Goal: Information Seeking & Learning: Learn about a topic

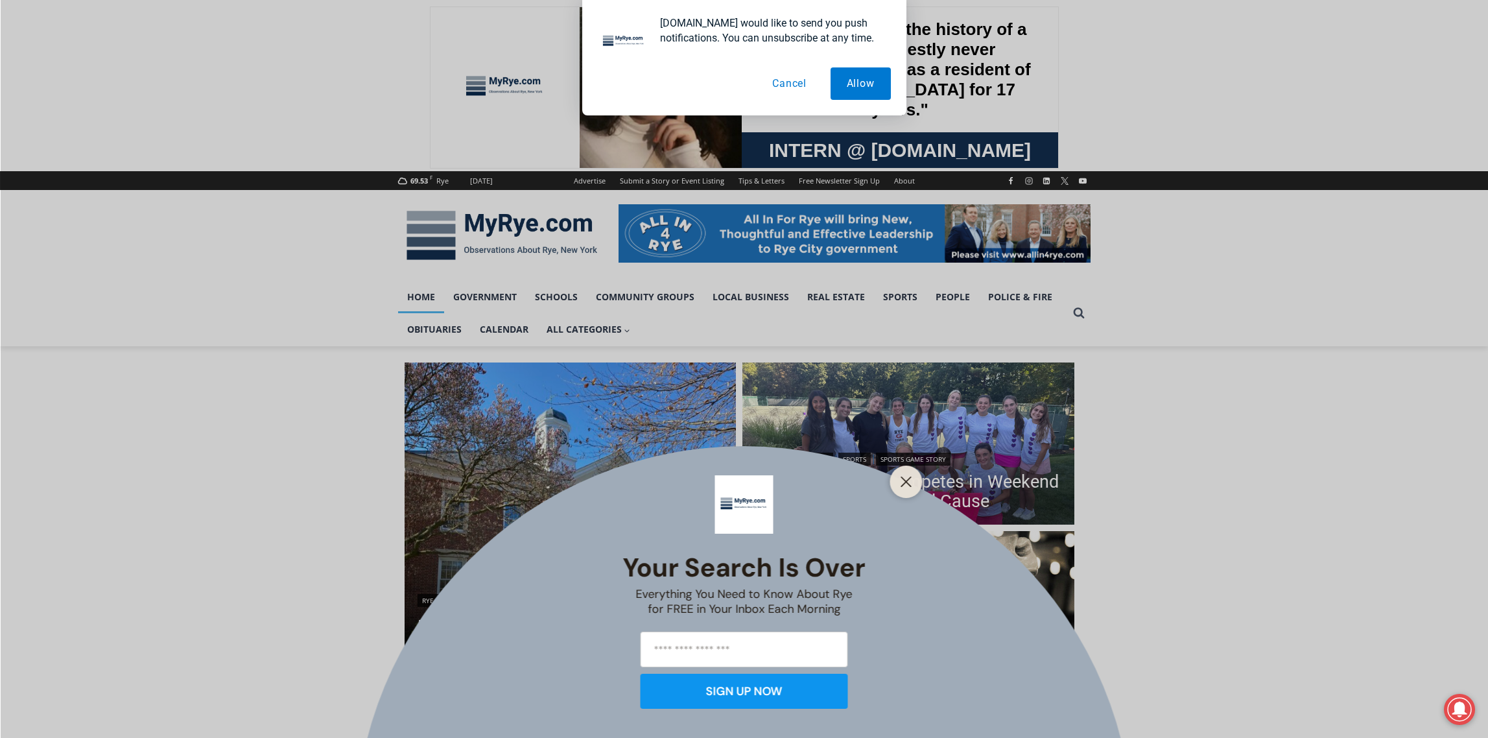
click at [789, 87] on button "Cancel" at bounding box center [789, 83] width 67 height 32
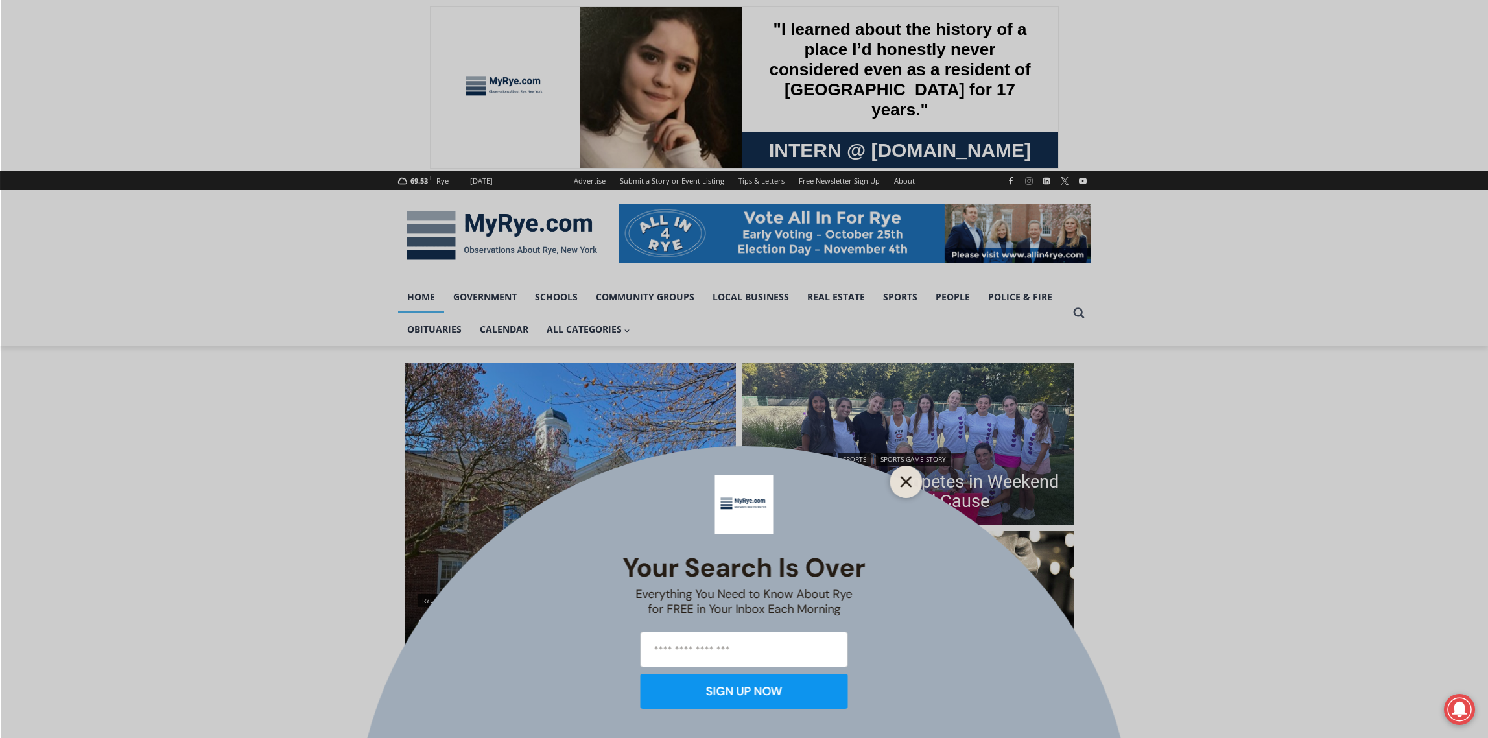
click at [909, 483] on icon "Close" at bounding box center [907, 482] width 12 height 12
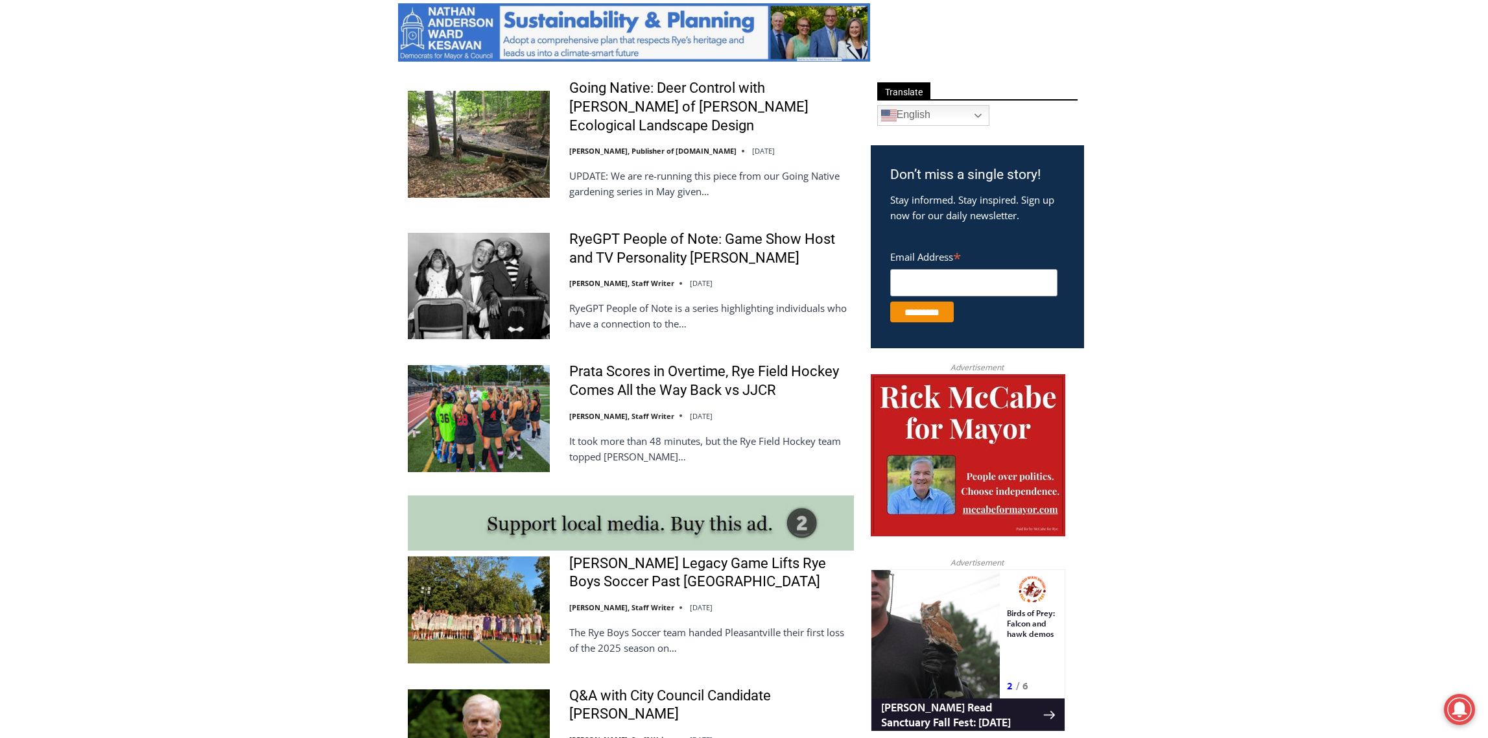
scroll to position [713, 0]
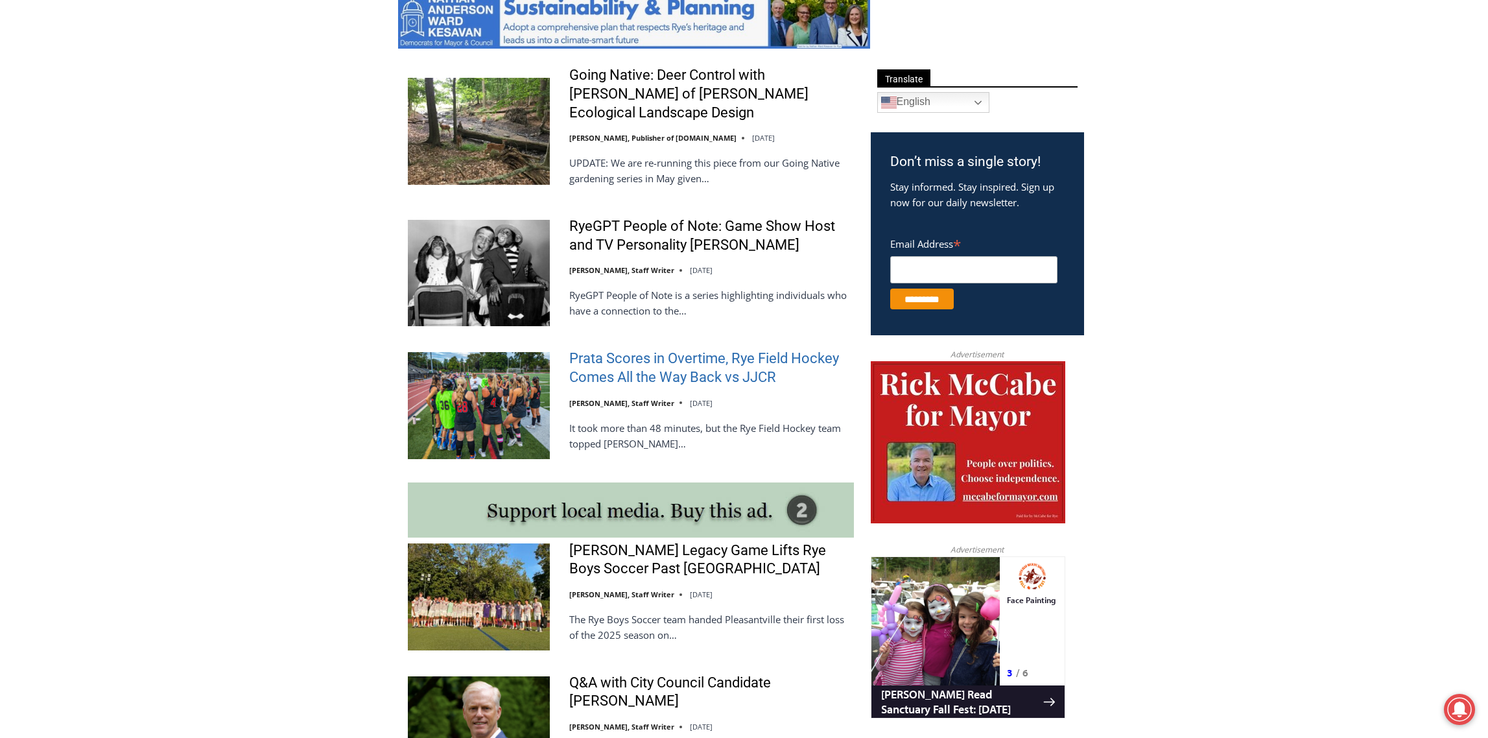
click at [687, 360] on link "Prata Scores in Overtime, Rye Field Hockey Comes All the Way Back vs JJCR" at bounding box center [711, 368] width 285 height 37
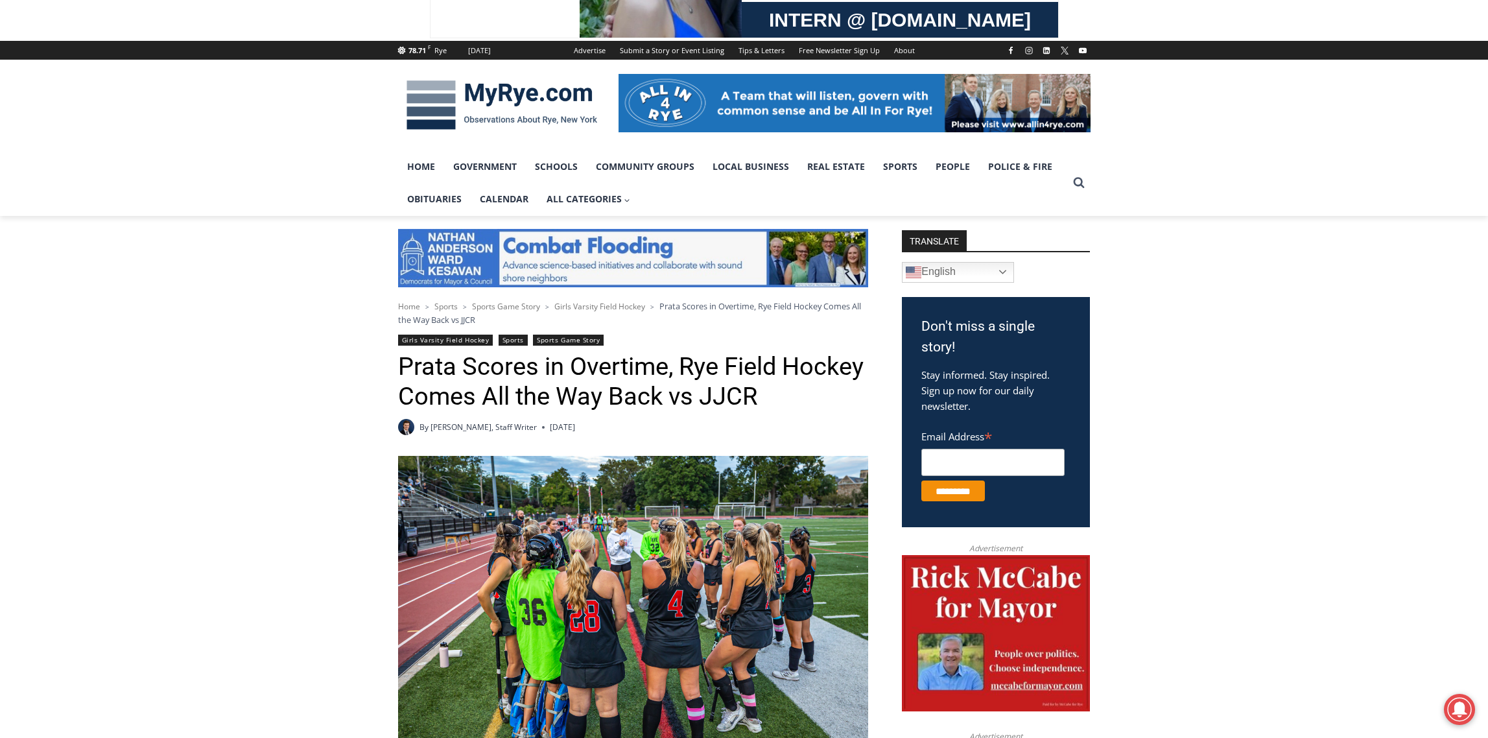
scroll to position [130, 0]
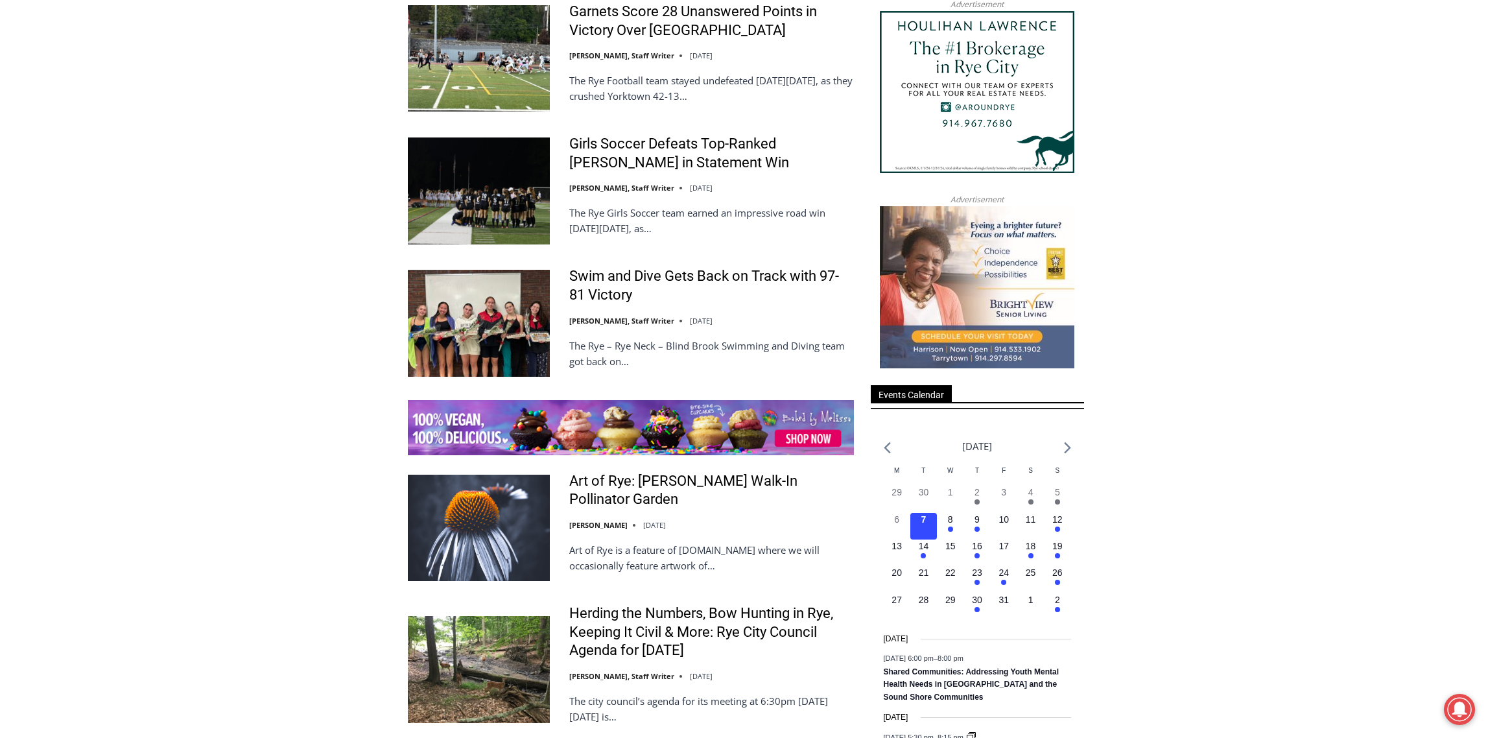
scroll to position [1686, 0]
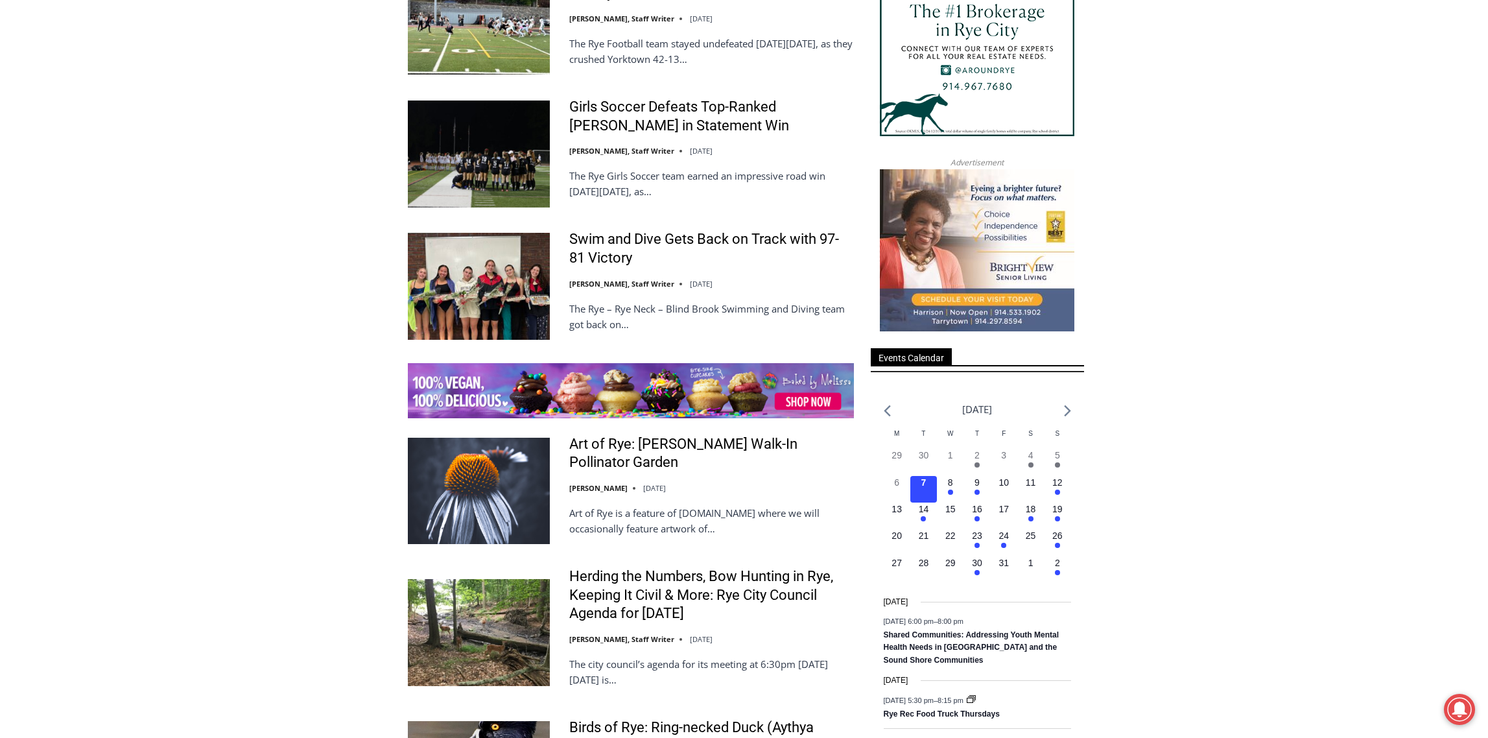
click at [479, 233] on img at bounding box center [479, 286] width 142 height 106
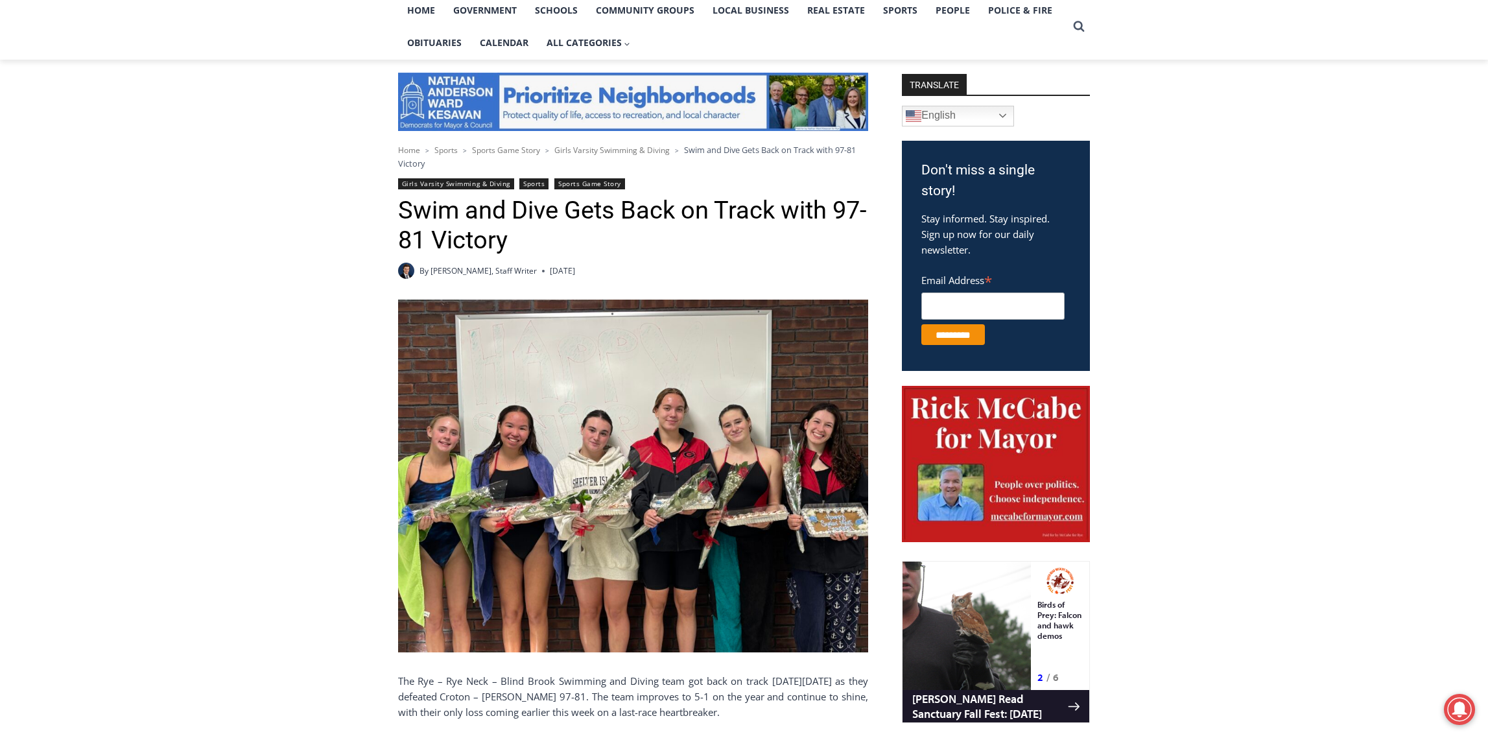
scroll to position [389, 0]
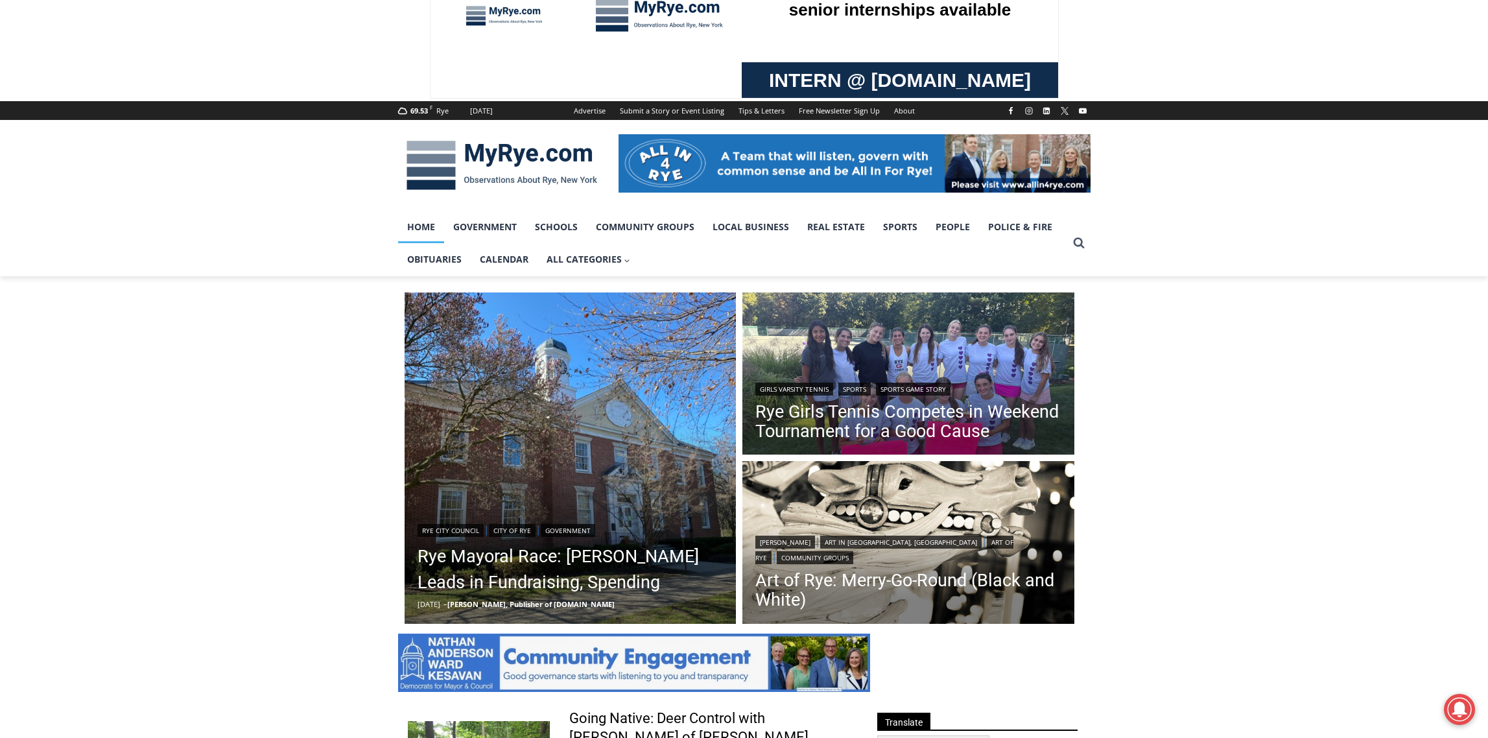
scroll to position [9, 0]
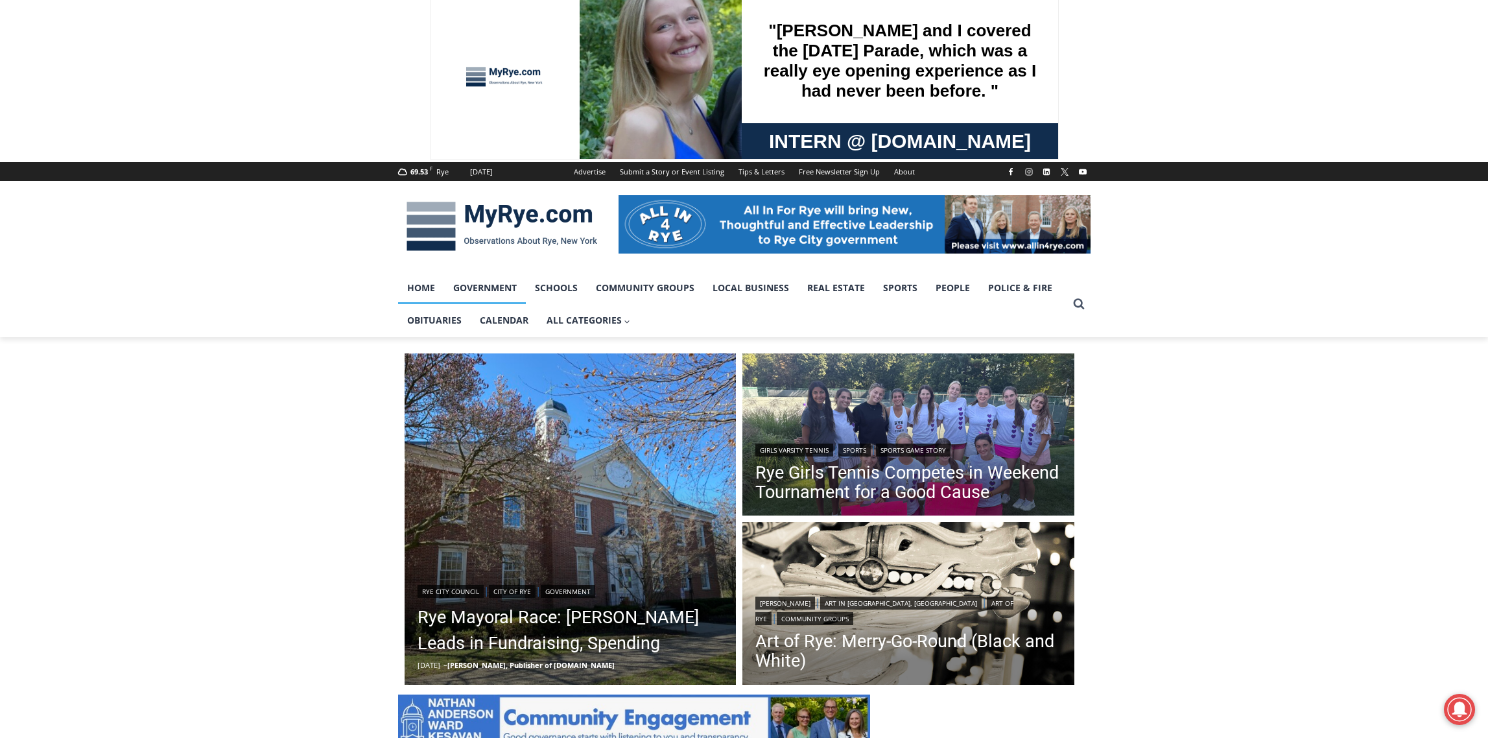
click at [481, 285] on link "Government" at bounding box center [485, 288] width 82 height 32
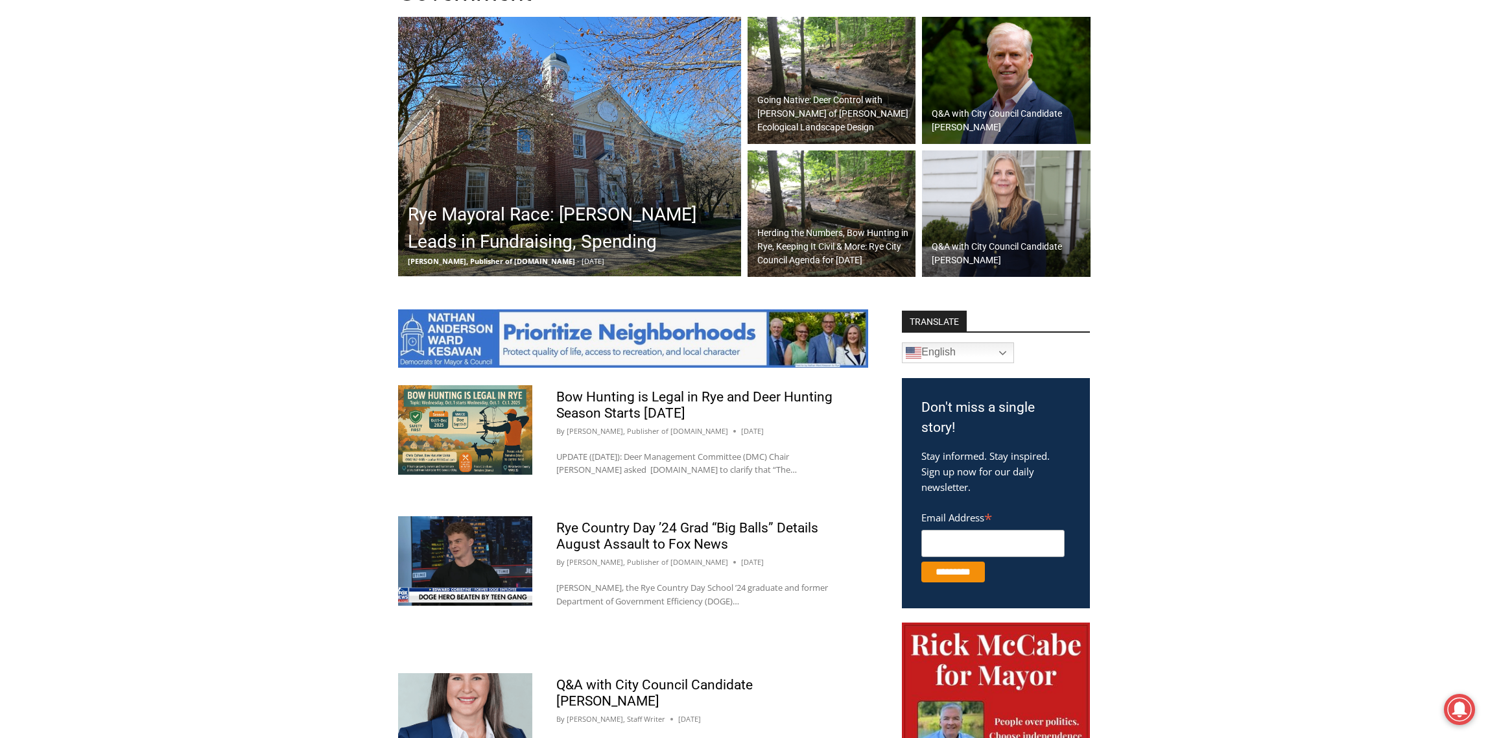
scroll to position [454, 0]
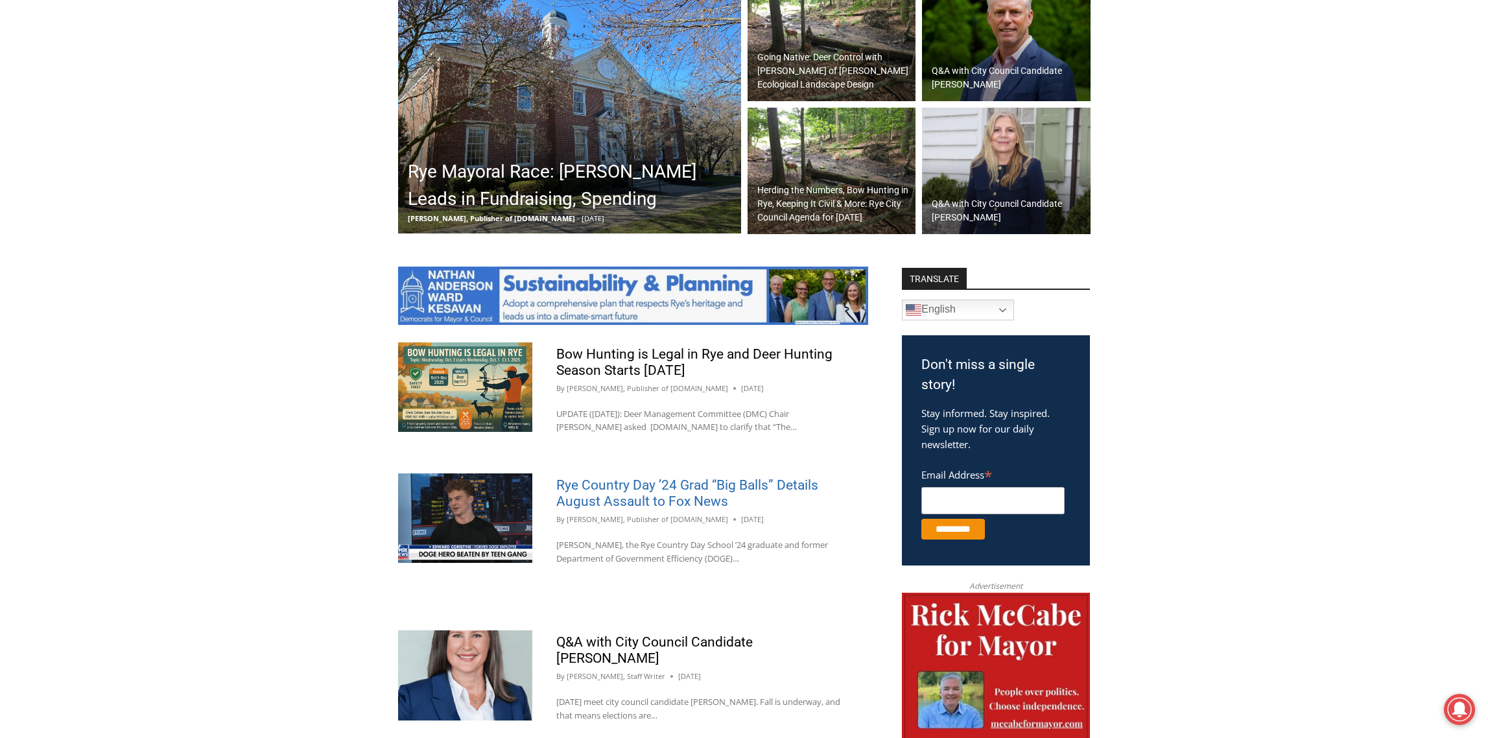
click at [673, 492] on link "Rye Country Day ’24 Grad “Big Balls” Details August Assault to Fox News" at bounding box center [687, 493] width 262 height 32
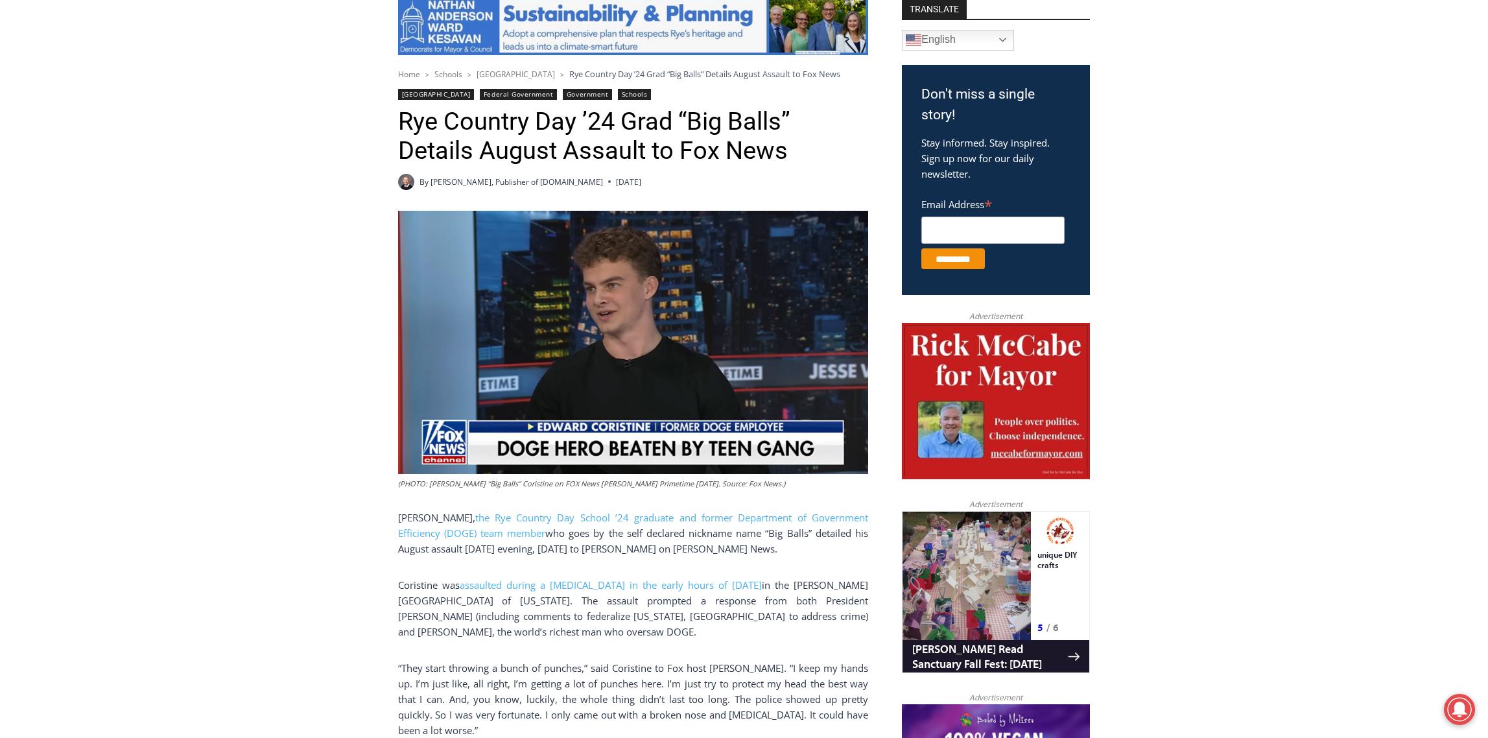
scroll to position [584, 0]
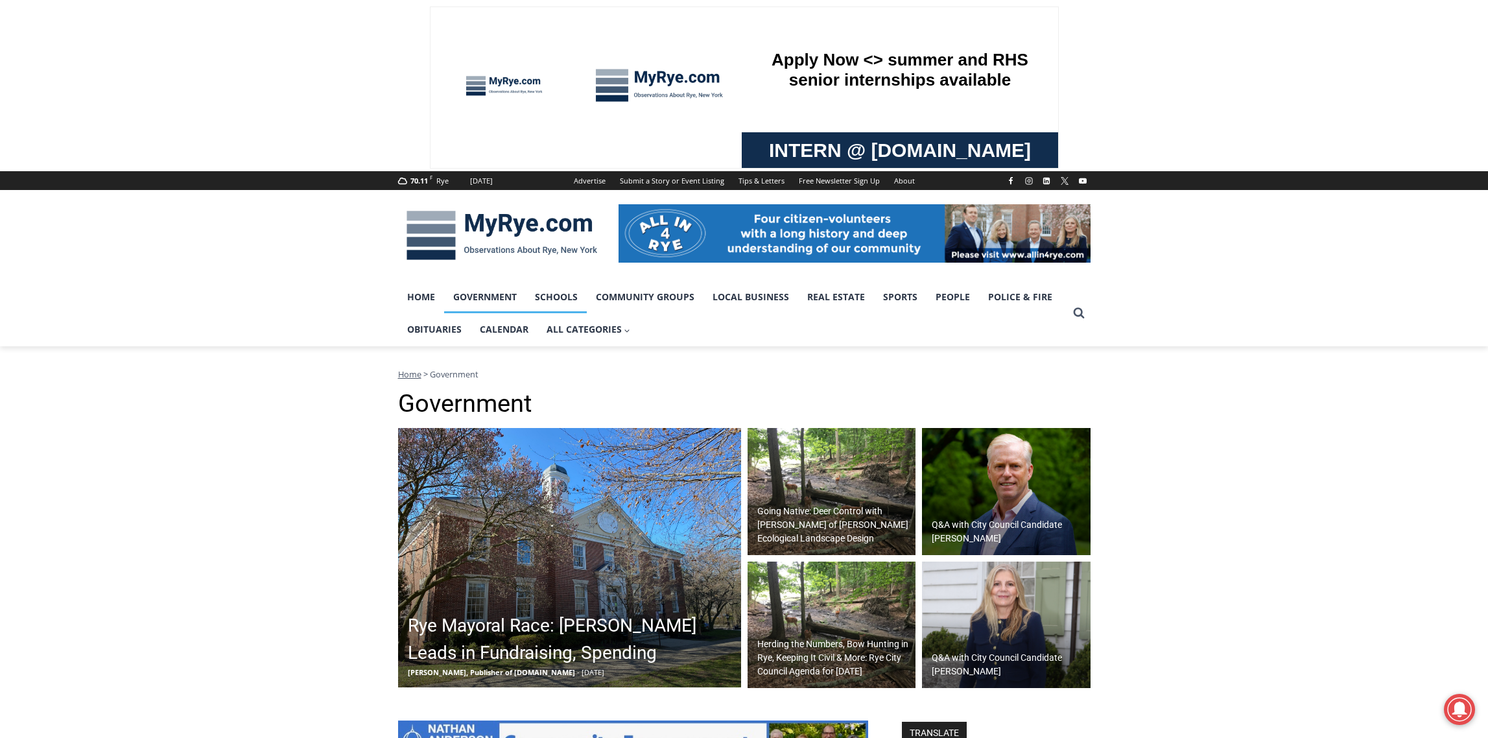
click at [563, 291] on link "Schools" at bounding box center [556, 297] width 61 height 32
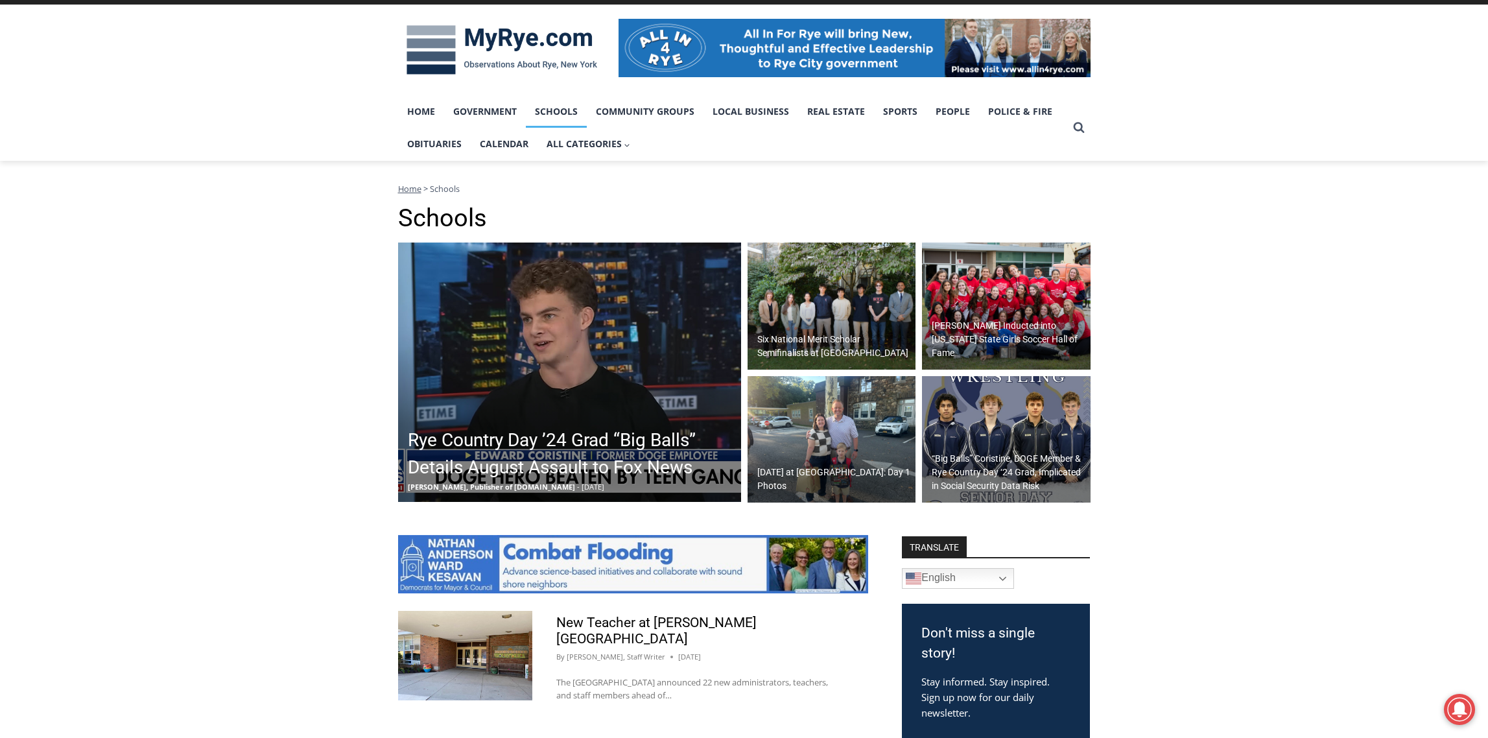
scroll to position [65, 0]
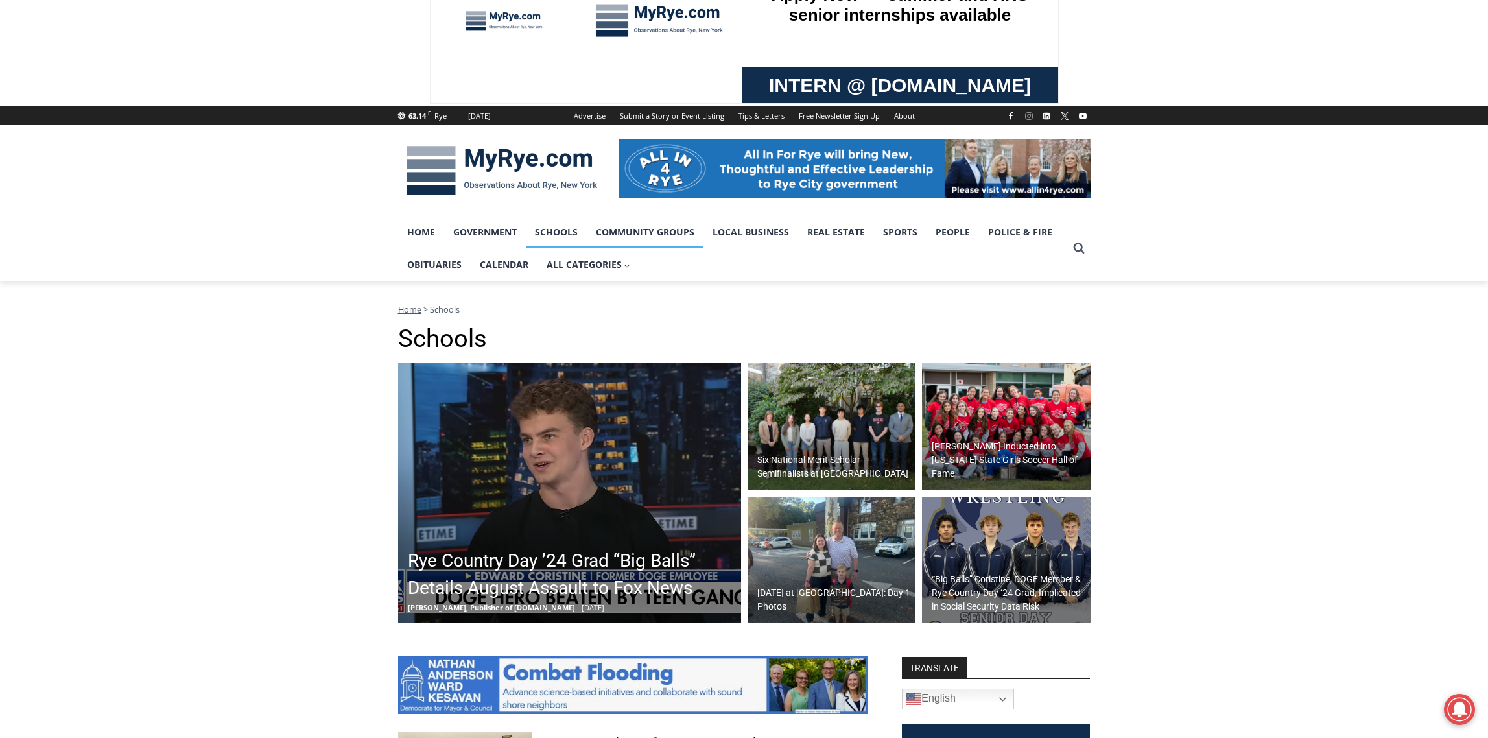
click at [656, 228] on link "Community Groups" at bounding box center [645, 232] width 117 height 32
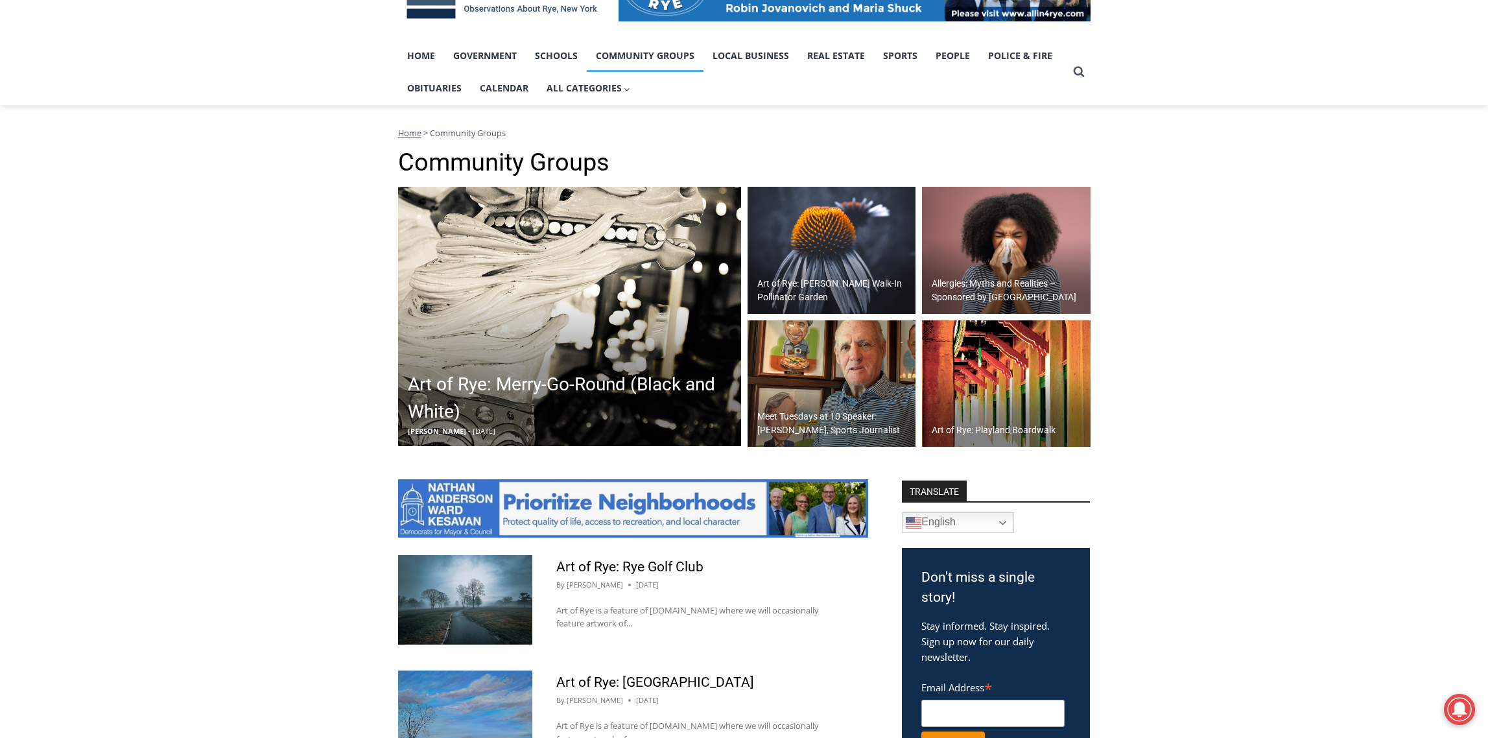
scroll to position [130, 0]
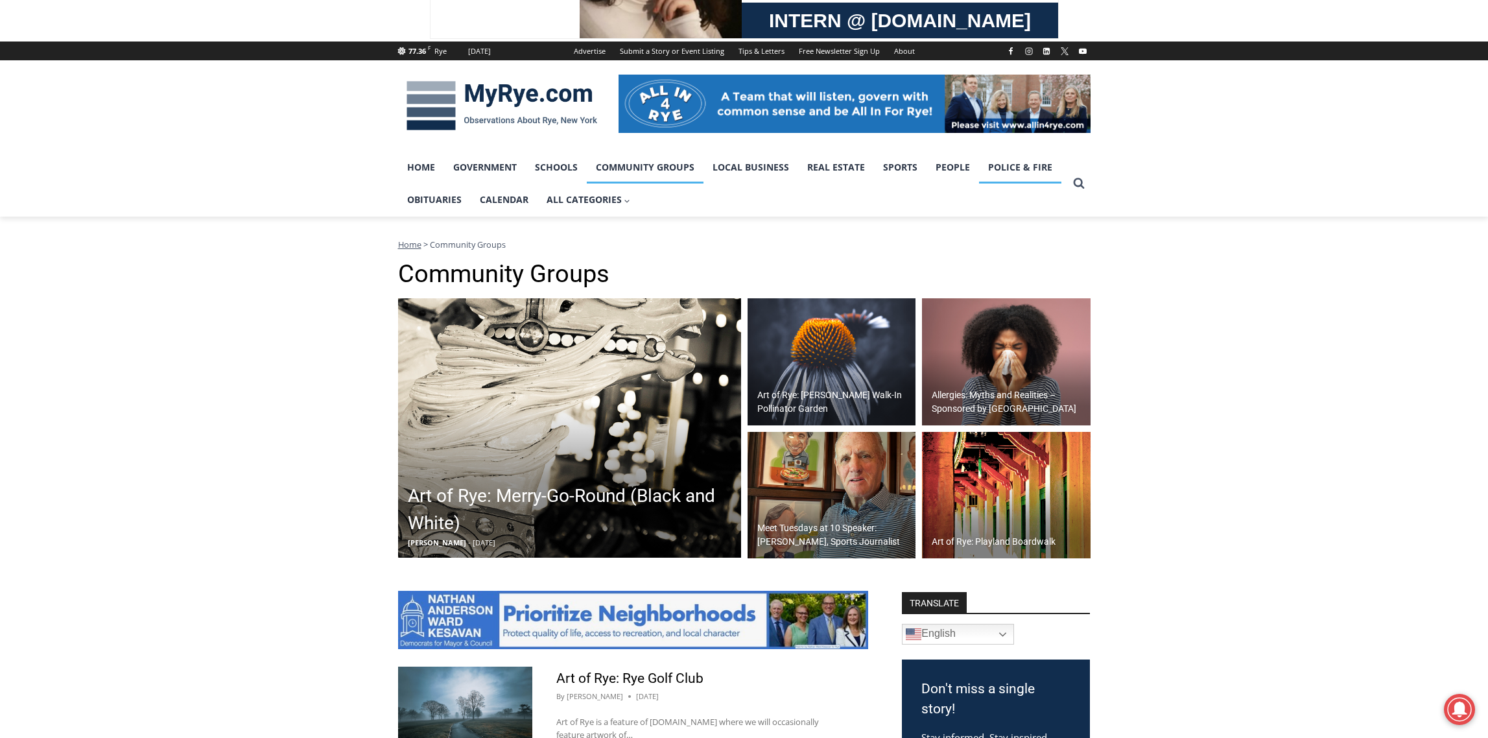
click at [1011, 172] on link "Police & Fire" at bounding box center [1020, 167] width 82 height 32
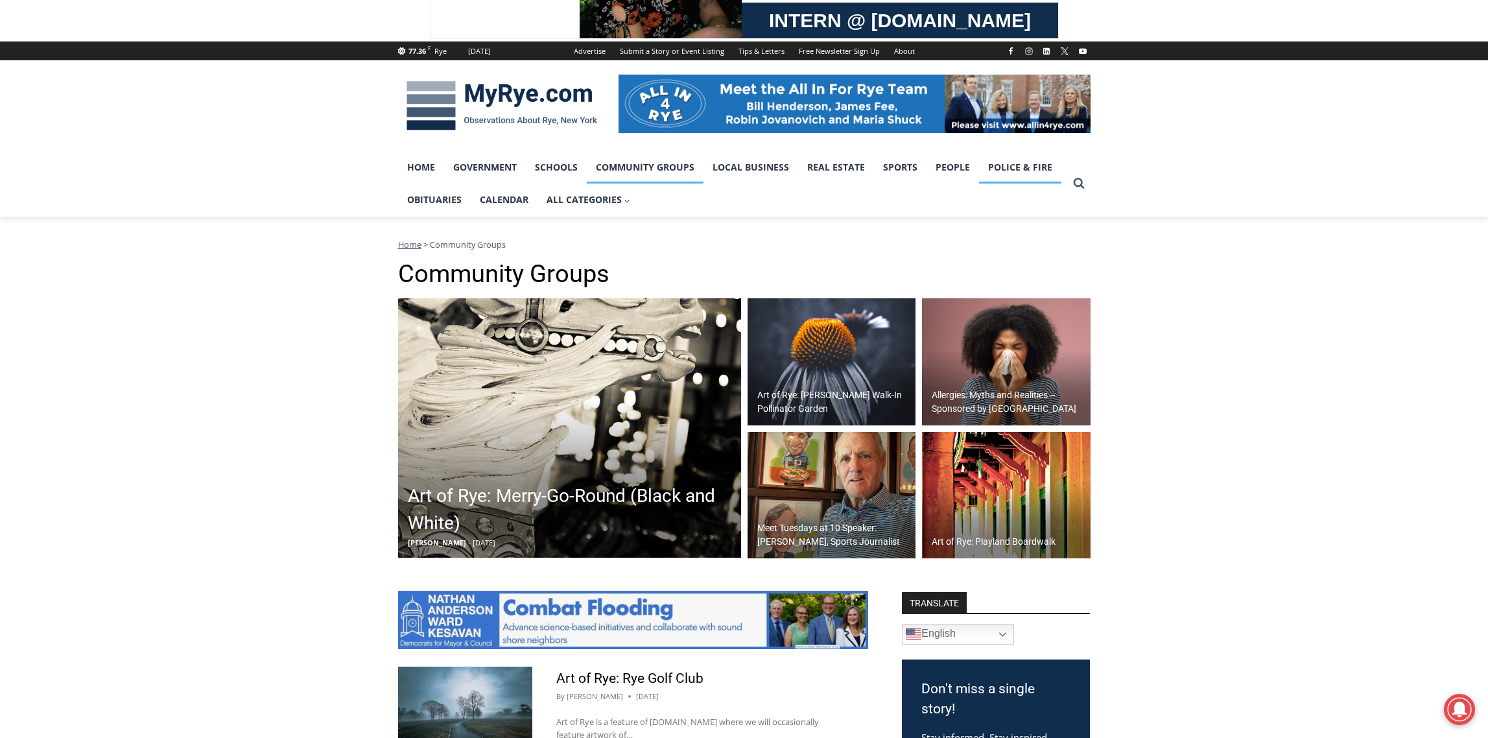
click at [1001, 171] on link "Police & Fire" at bounding box center [1020, 167] width 82 height 32
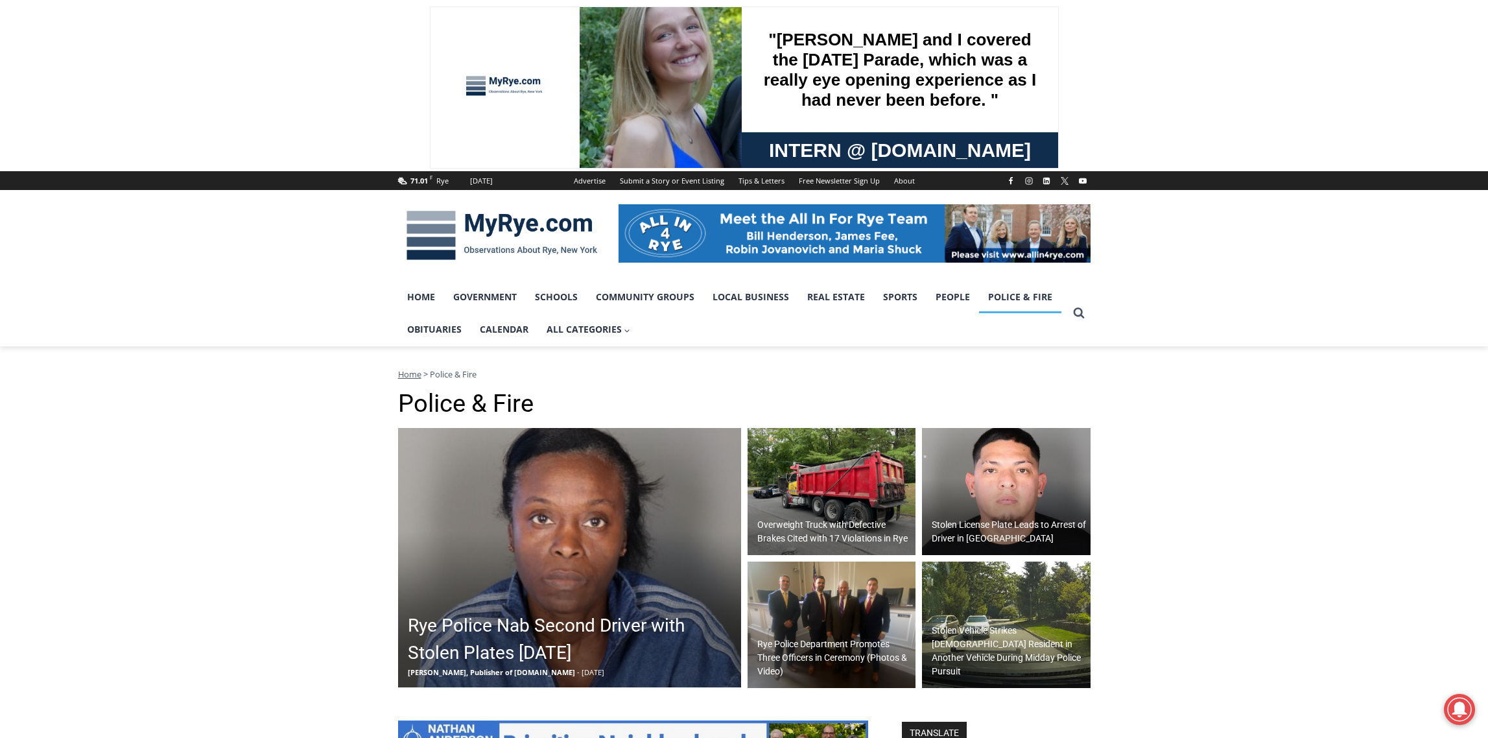
click at [500, 532] on img at bounding box center [569, 557] width 343 height 259
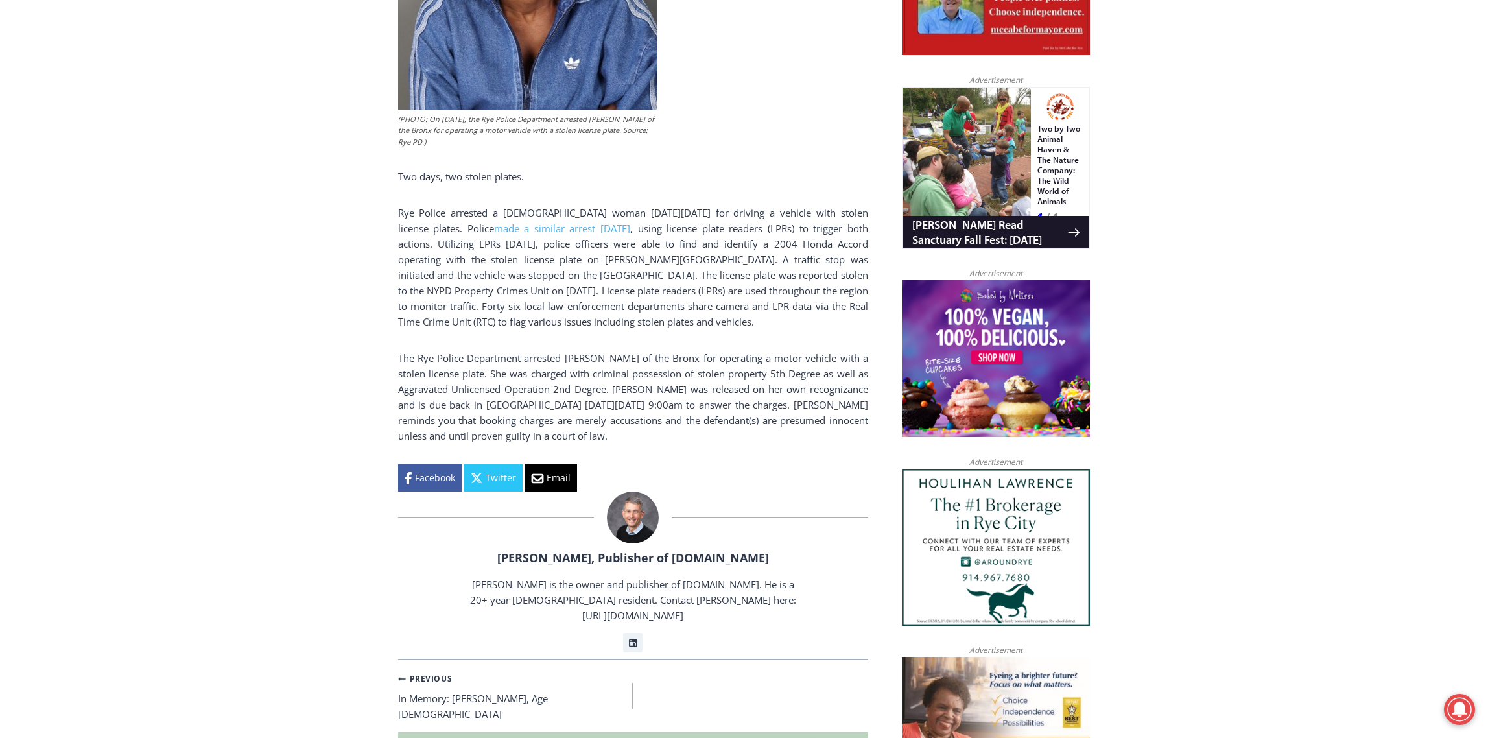
scroll to position [908, 0]
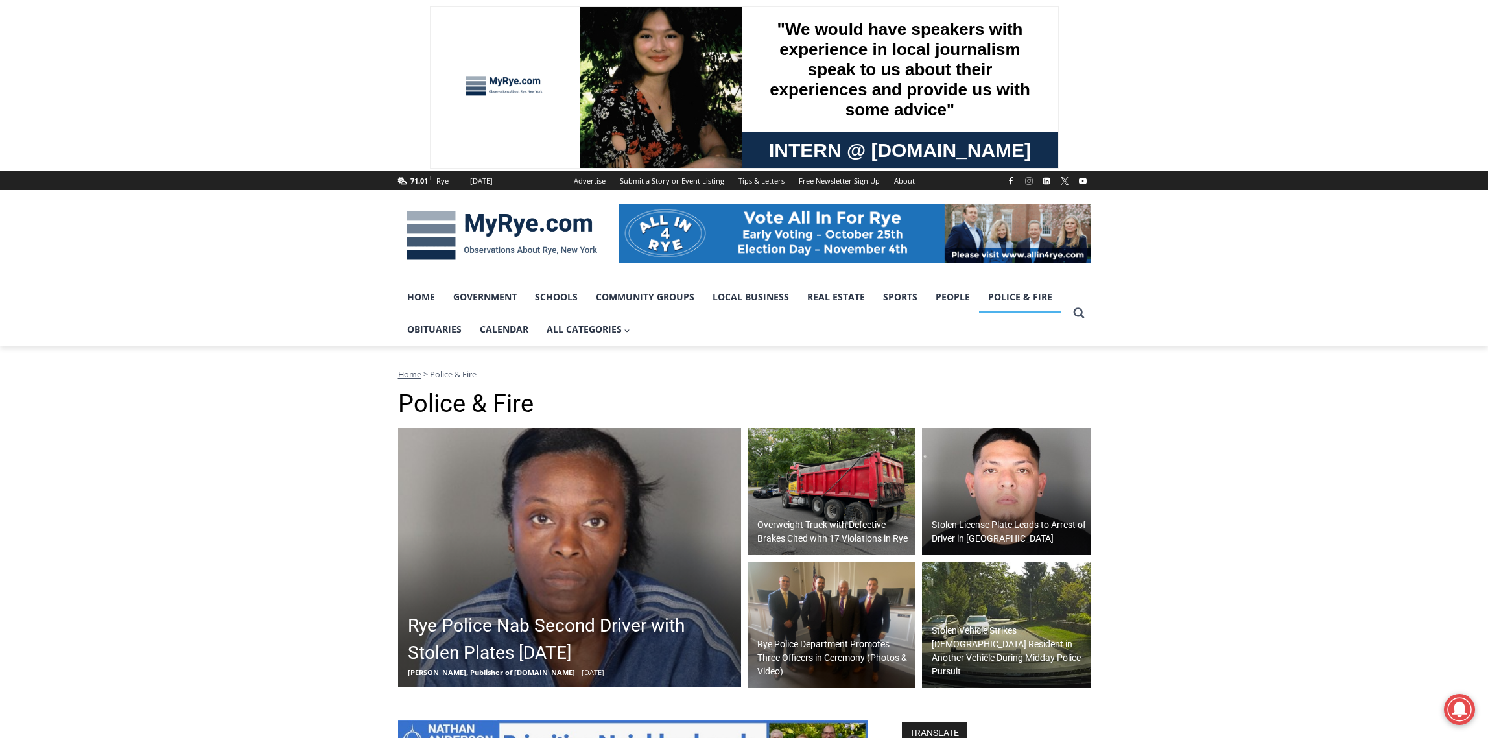
click at [979, 460] on img at bounding box center [1006, 491] width 169 height 127
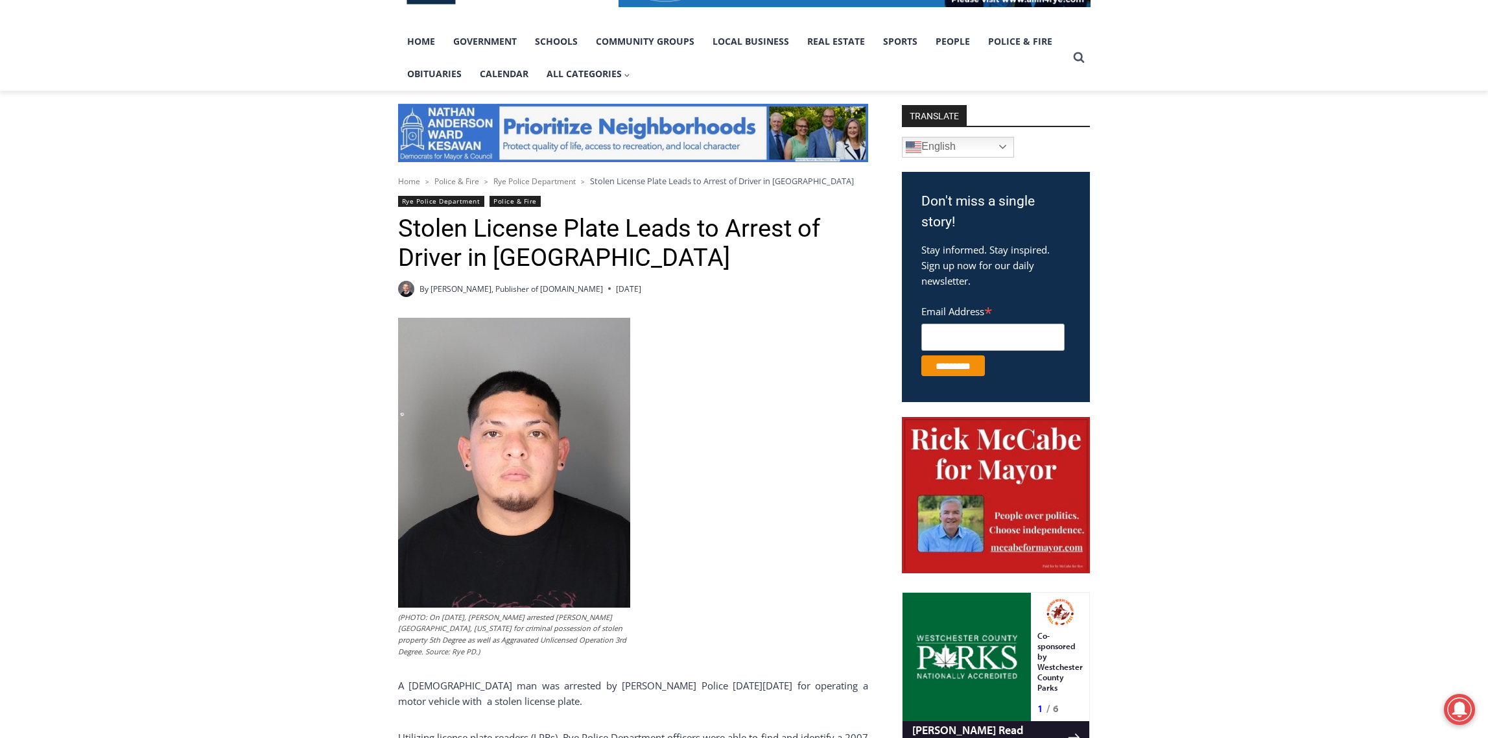
scroll to position [324, 0]
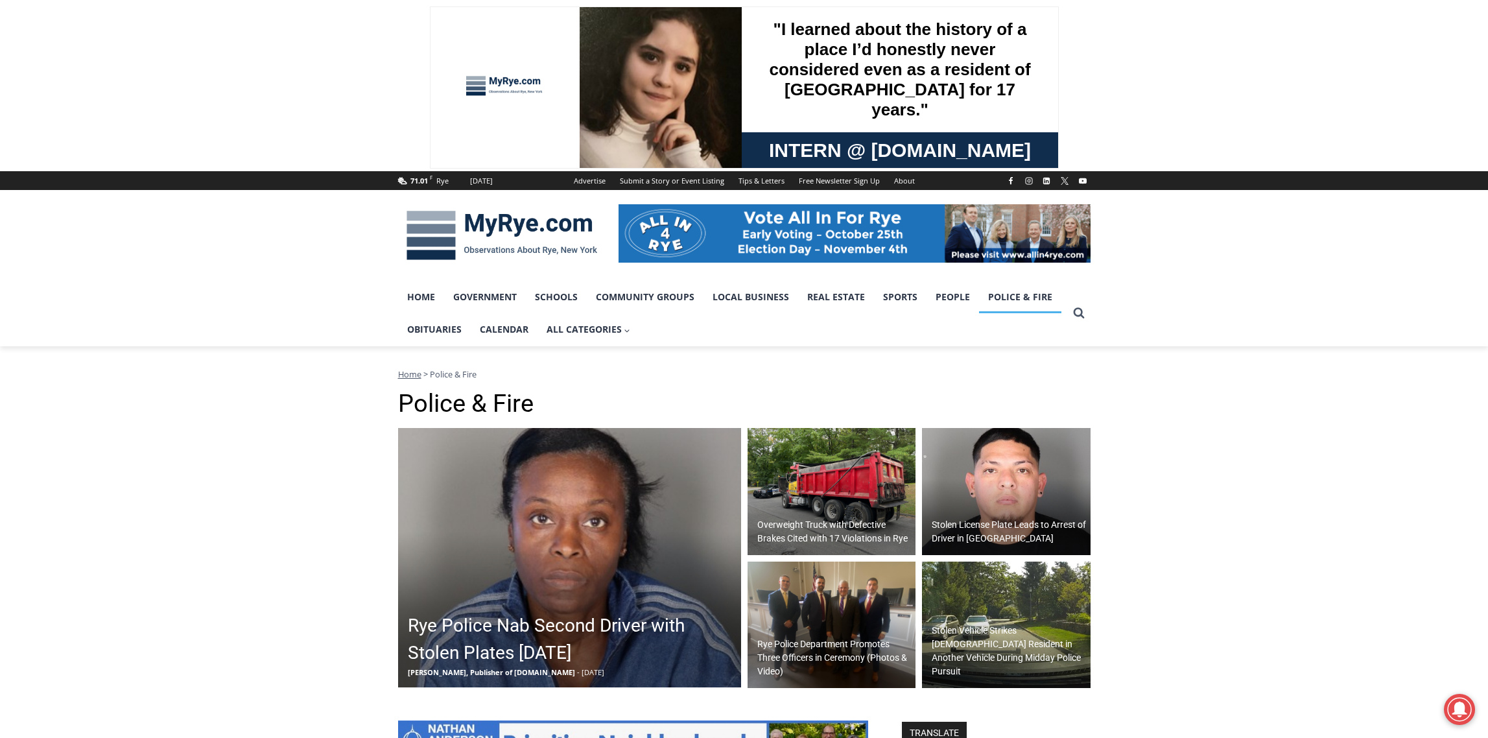
click at [832, 586] on img at bounding box center [832, 625] width 169 height 127
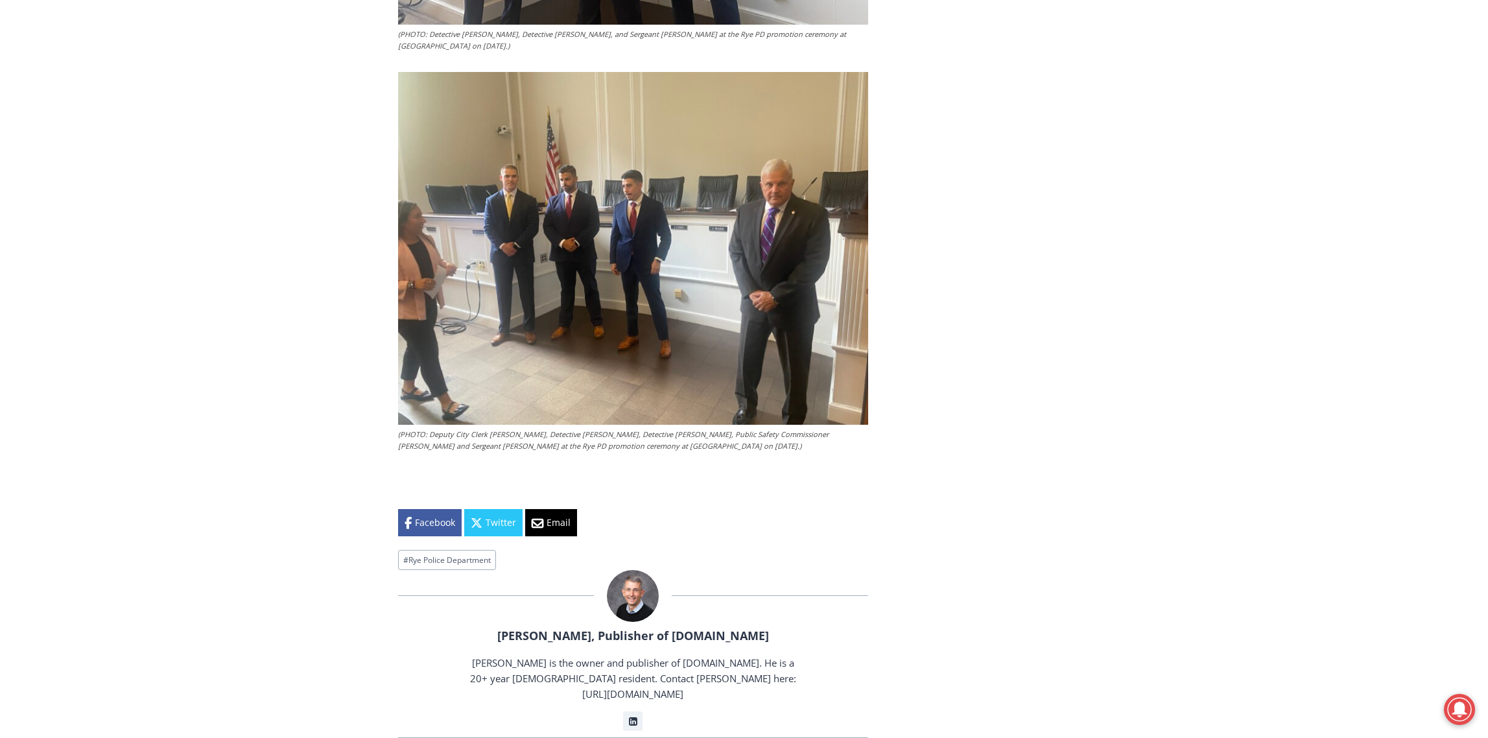
scroll to position [3632, 0]
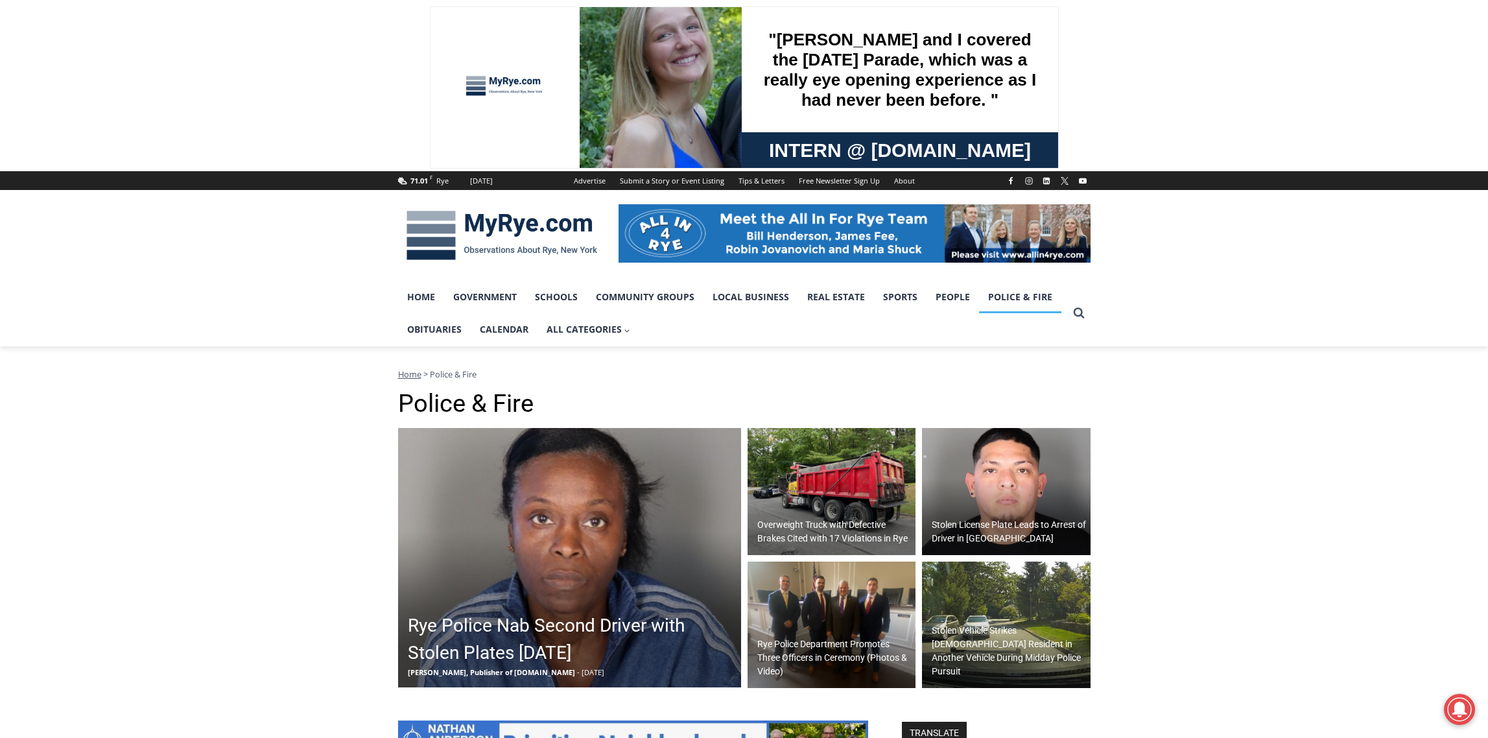
click at [840, 488] on img at bounding box center [832, 491] width 169 height 127
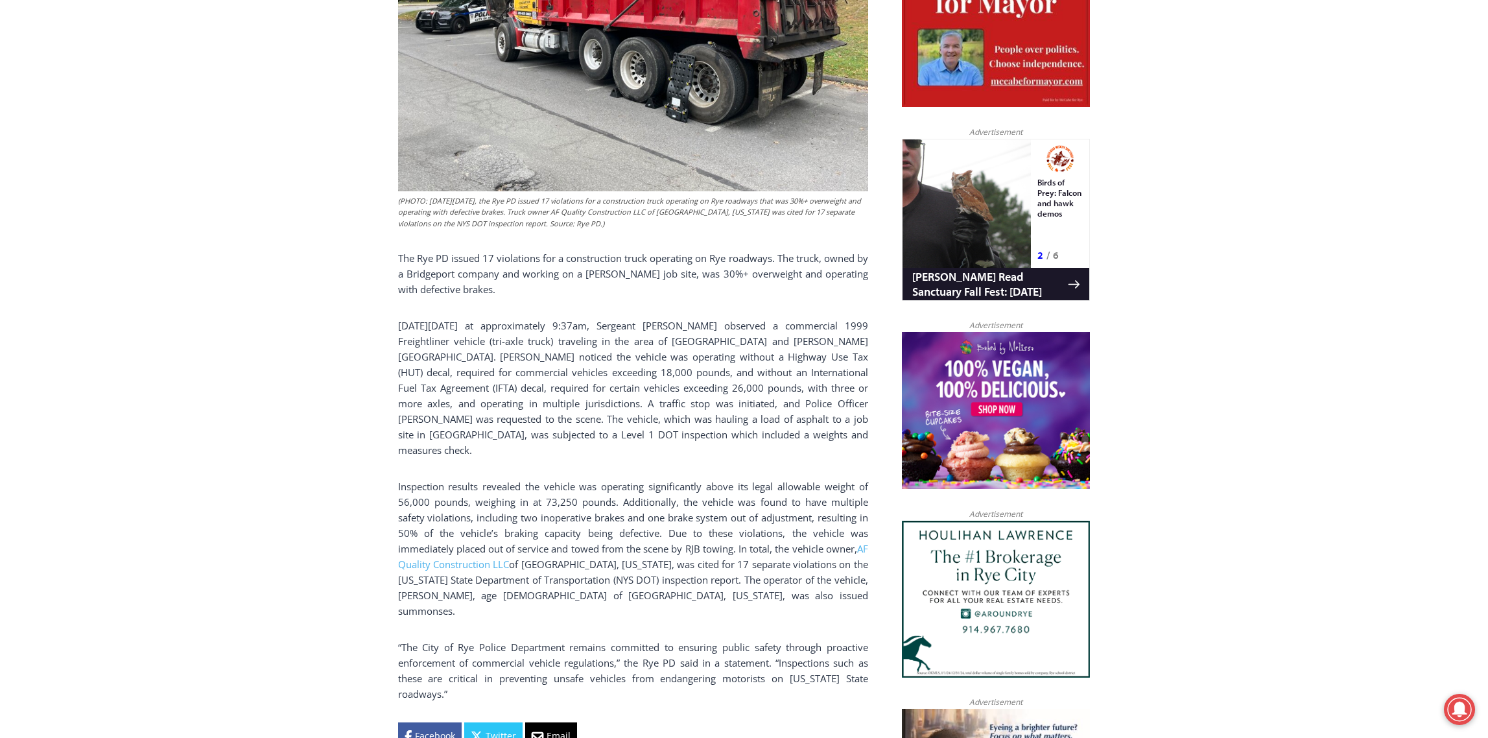
scroll to position [778, 0]
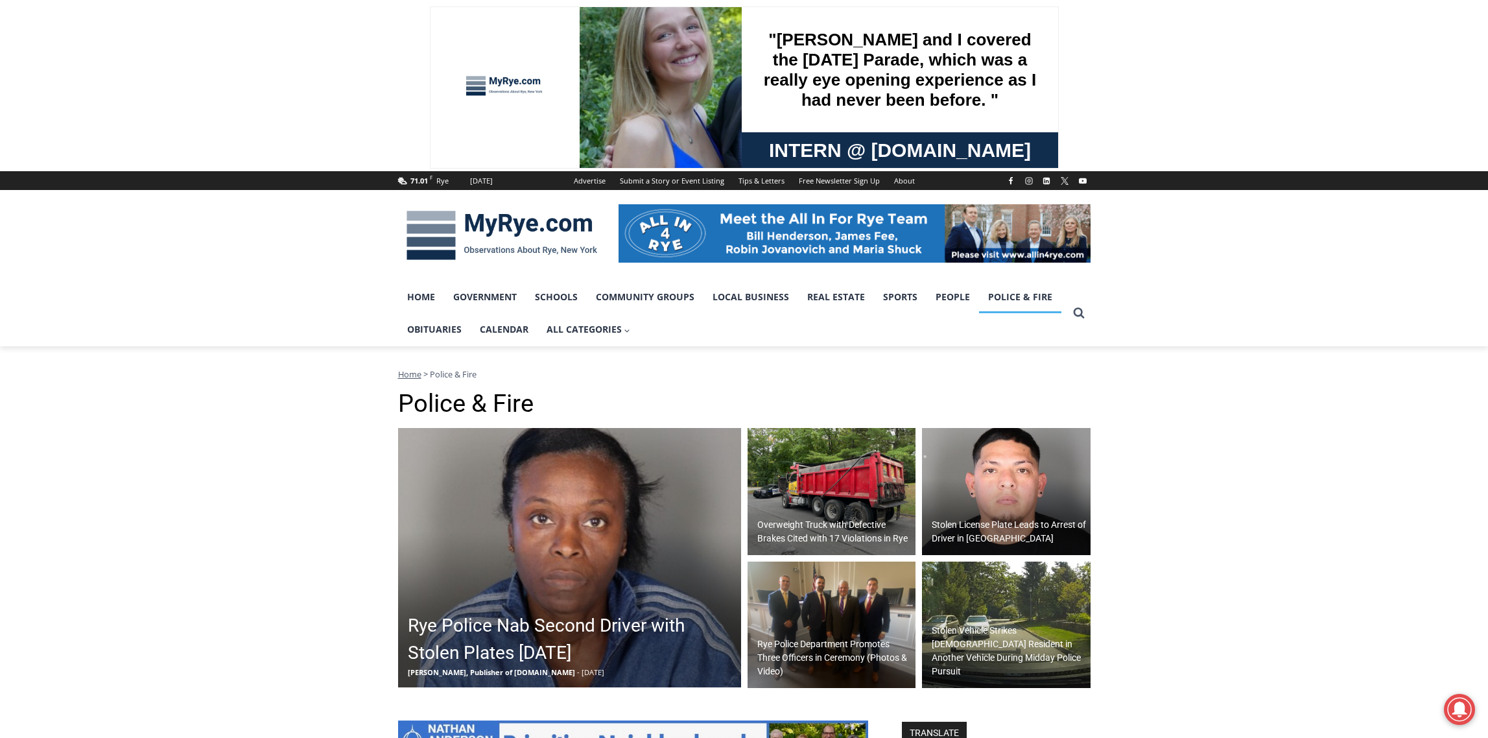
click at [992, 596] on img at bounding box center [1006, 625] width 169 height 127
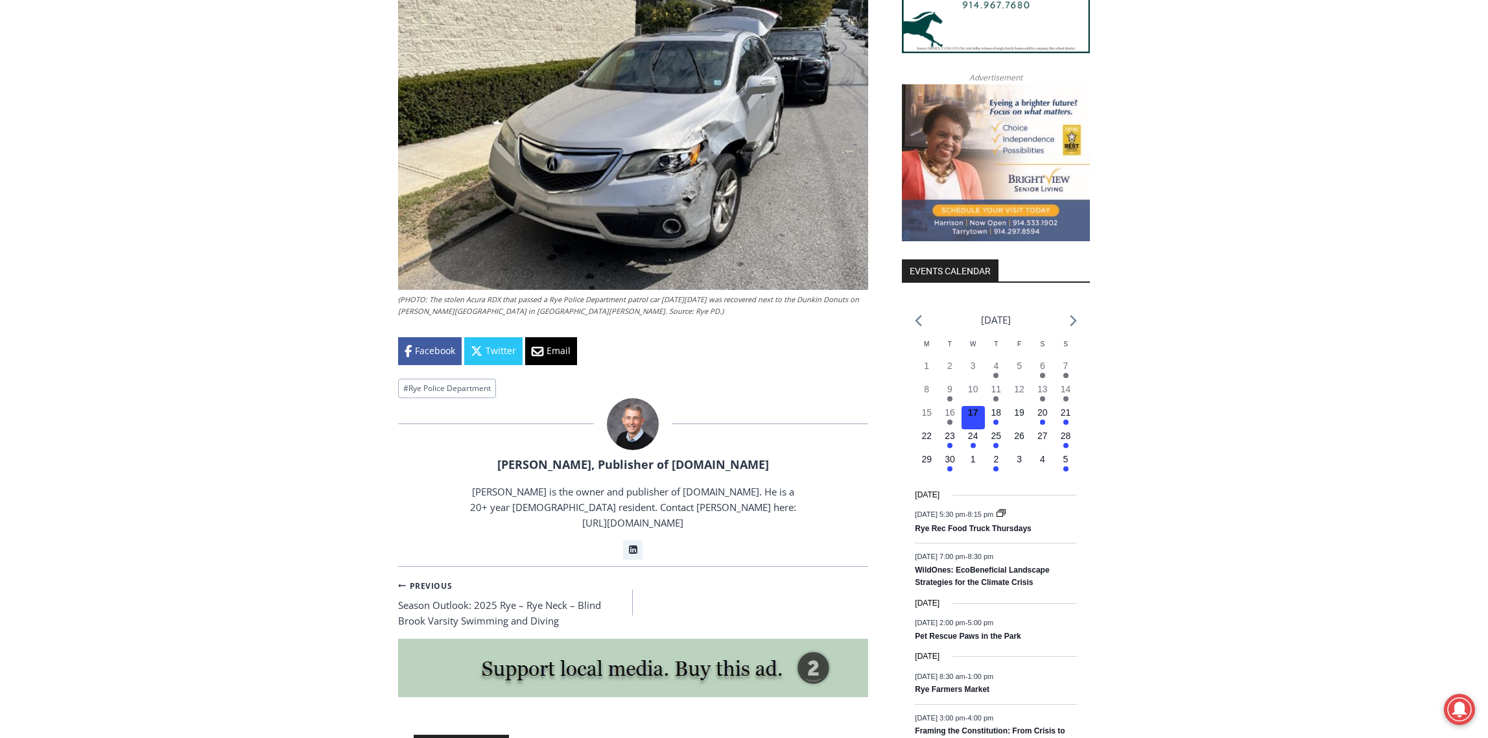
scroll to position [1362, 0]
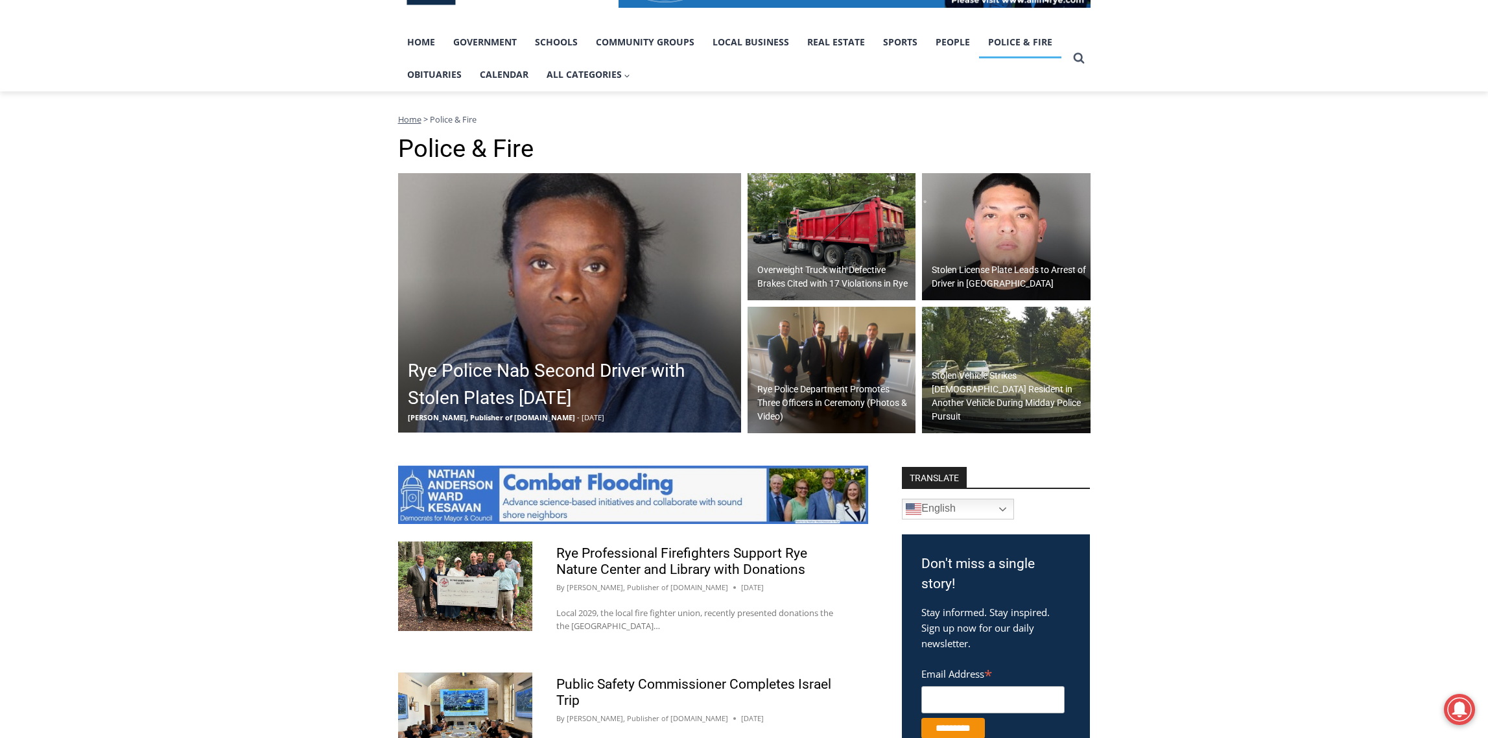
scroll to position [65, 0]
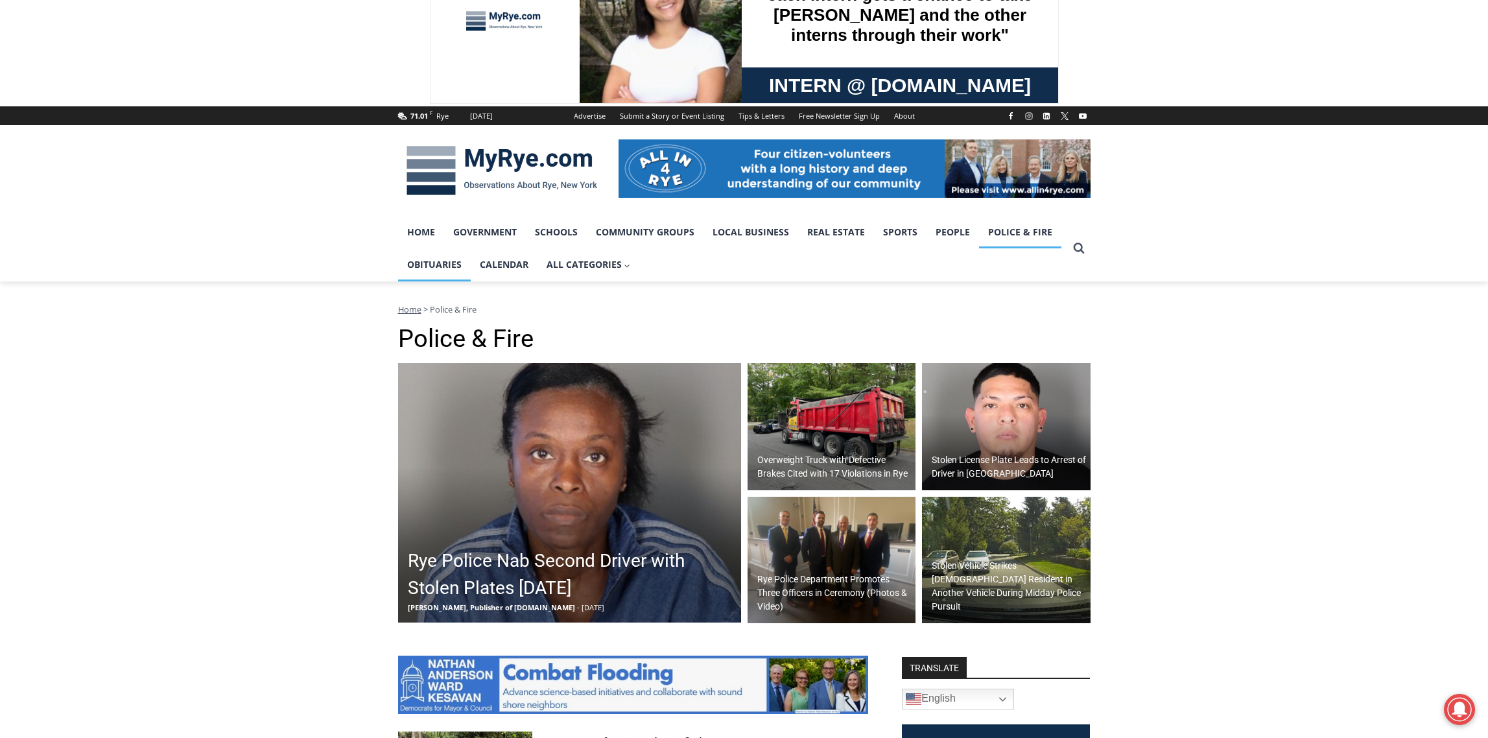
click at [428, 262] on link "Obituaries" at bounding box center [434, 264] width 73 height 32
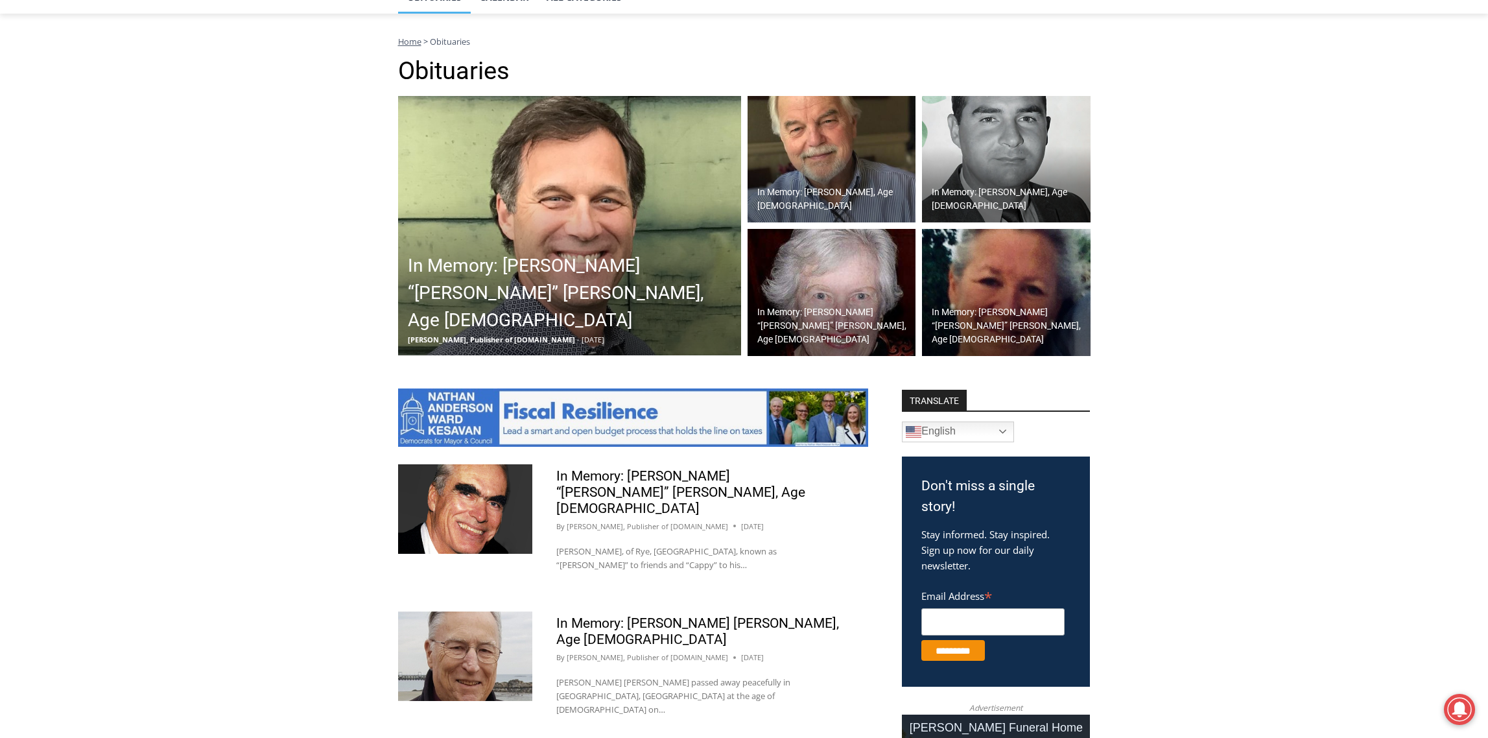
scroll to position [324, 0]
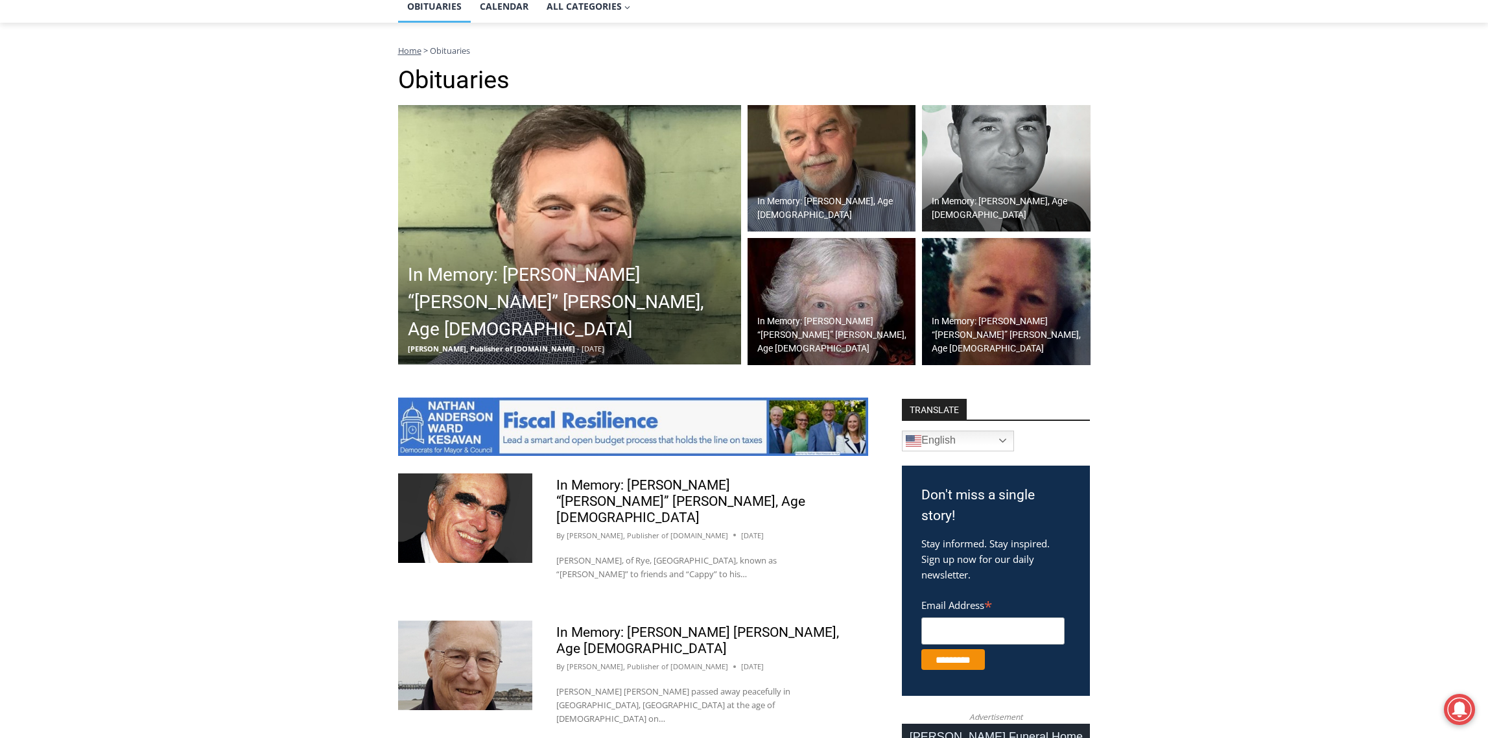
click at [452, 512] on img at bounding box center [465, 518] width 134 height 90
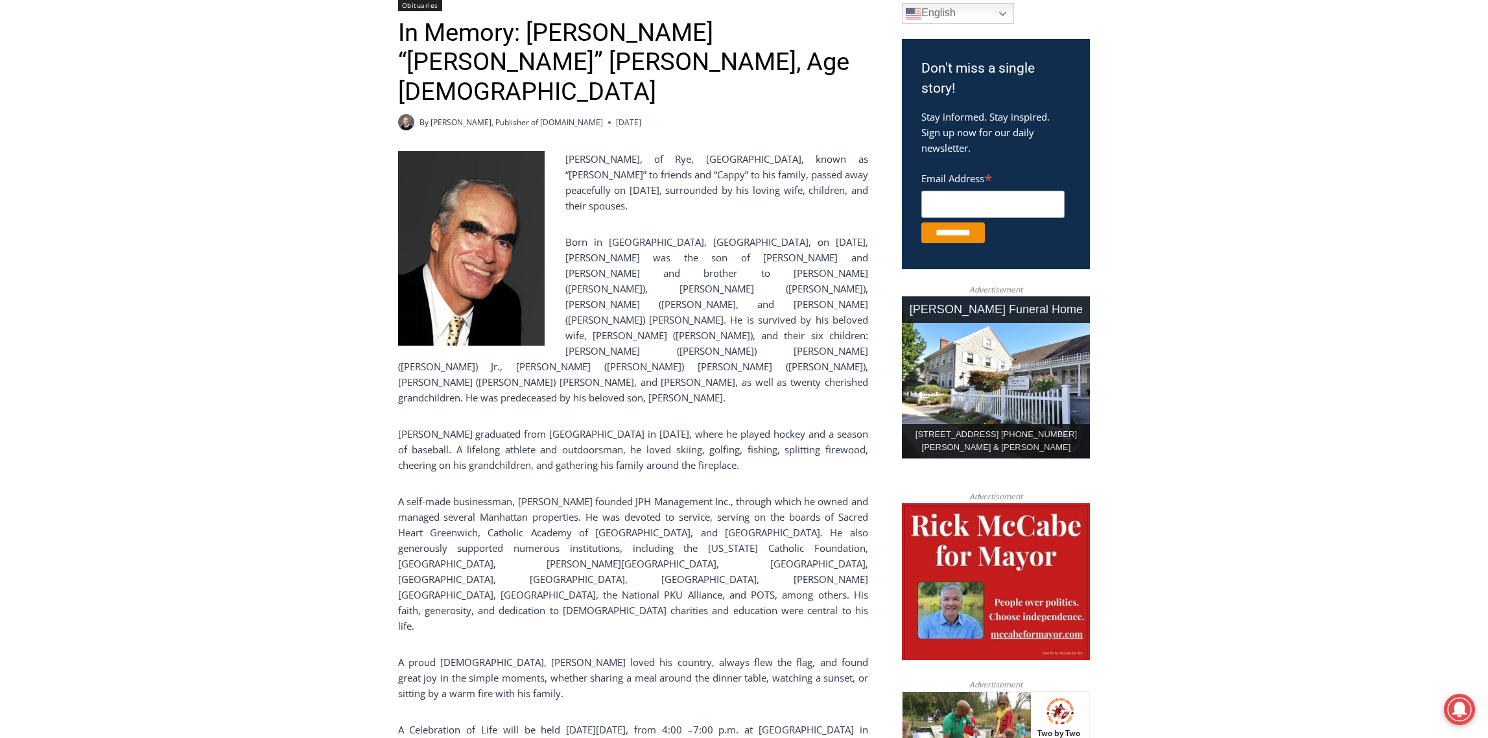
scroll to position [259, 0]
